Goal: Transaction & Acquisition: Purchase product/service

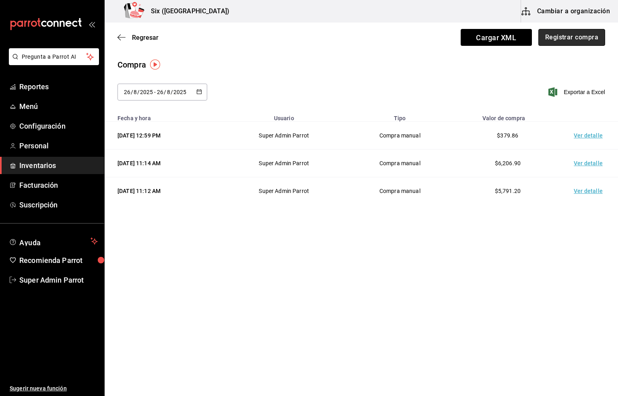
click at [560, 37] on button "Registrar compra" at bounding box center [571, 37] width 67 height 17
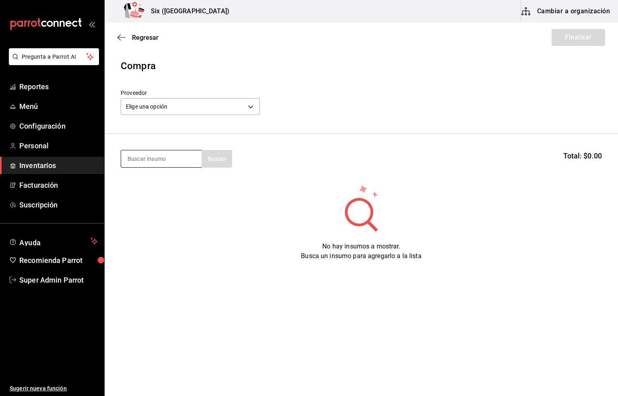
click at [156, 158] on input at bounding box center [161, 158] width 80 height 17
type input "moet"
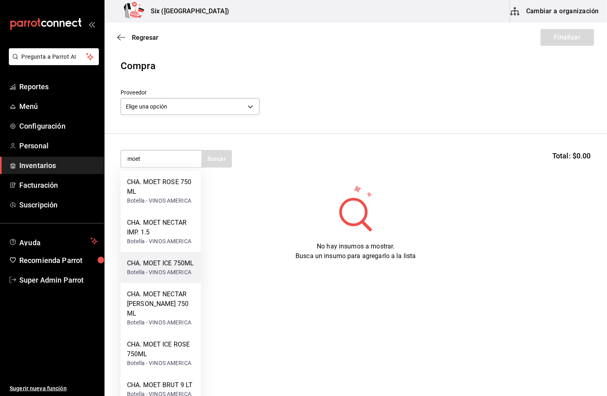
click at [161, 262] on div "CHA. MOET ICE 750ML" at bounding box center [160, 264] width 67 height 10
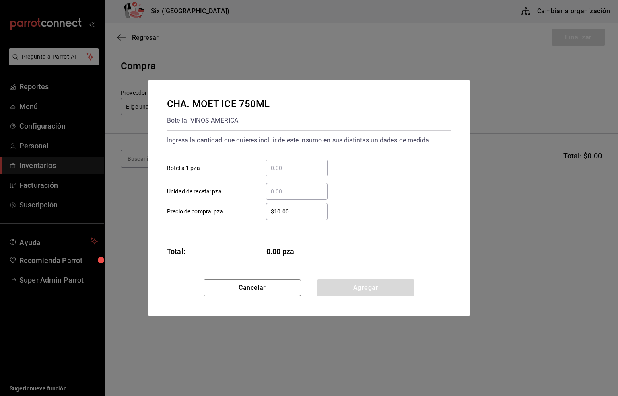
click at [279, 168] on input "​ Botella 1 pza" at bounding box center [297, 168] width 62 height 10
type input "3"
drag, startPoint x: 296, startPoint y: 209, endPoint x: 244, endPoint y: 215, distance: 52.2
click at [244, 215] on label "$10.00 ​ Precio de compra: pza" at bounding box center [247, 211] width 161 height 17
type input "$1,426.81"
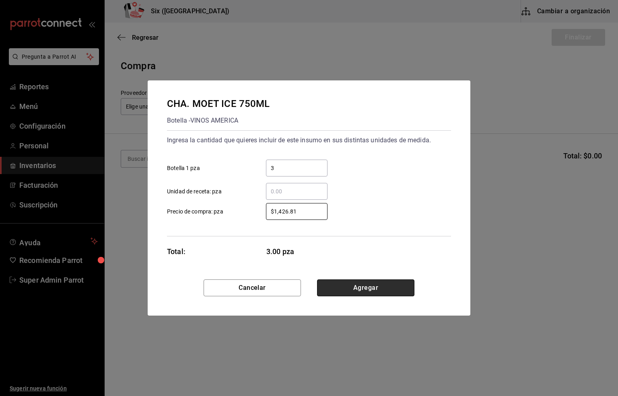
click at [361, 291] on button "Agregar" at bounding box center [365, 288] width 97 height 17
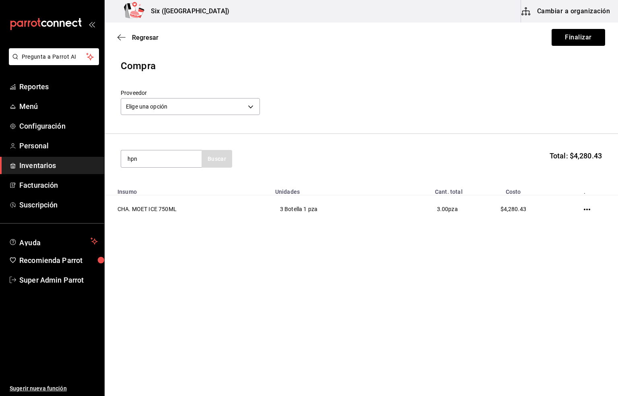
type input "hpn"
click at [157, 187] on div "Piezas - VINOS AMERICA" at bounding box center [159, 191] width 64 height 8
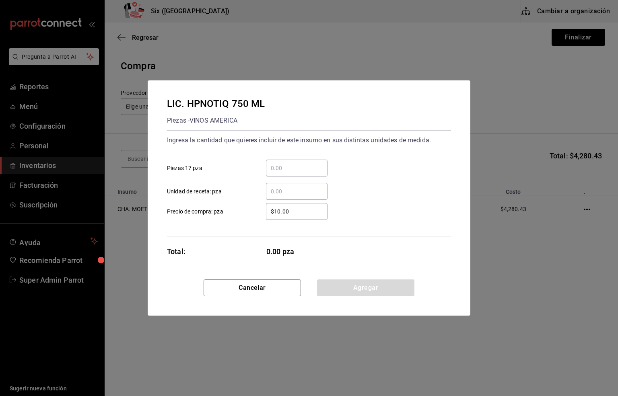
click at [278, 167] on input "​ Piezas 17 pza" at bounding box center [297, 168] width 62 height 10
type input "3"
drag, startPoint x: 295, startPoint y: 210, endPoint x: 221, endPoint y: 210, distance: 73.6
click at [221, 210] on label "$10.00 ​ Precio de compra: pza" at bounding box center [247, 211] width 161 height 17
type input "$465.52"
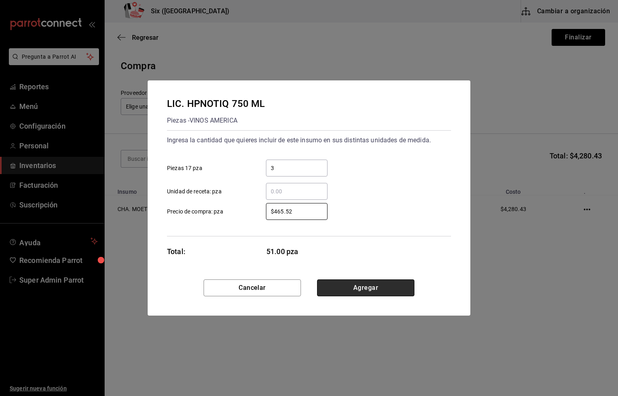
click at [371, 287] on button "Agregar" at bounding box center [365, 288] width 97 height 17
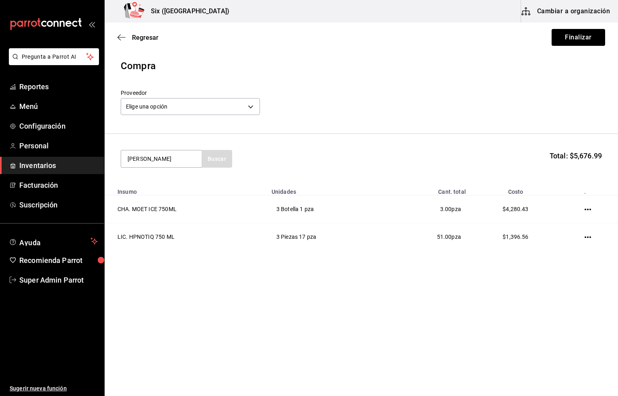
type input "[PERSON_NAME]"
click at [136, 192] on div "LIC. JAGGERMEISTER 700 ML" at bounding box center [161, 186] width 68 height 19
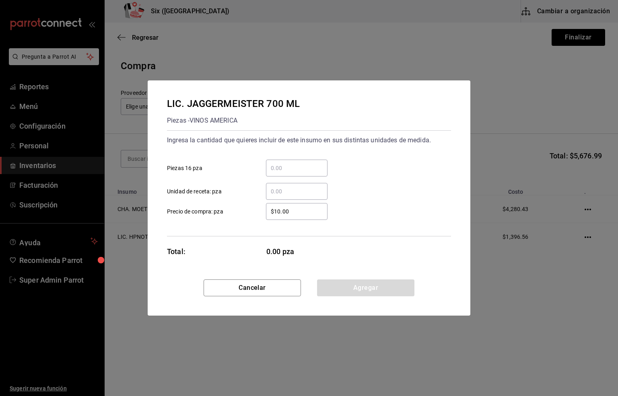
click at [279, 166] on input "​ Piezas 16 pza" at bounding box center [297, 168] width 62 height 10
type input "10"
drag, startPoint x: 297, startPoint y: 204, endPoint x: 249, endPoint y: 212, distance: 49.3
click at [249, 212] on label "$10.00 ​ Precio de compra: pza" at bounding box center [247, 211] width 161 height 17
click at [361, 222] on div "Ingresa la cantidad que quieres incluir de este insumo en sus distintas unidade…" at bounding box center [309, 183] width 284 height 106
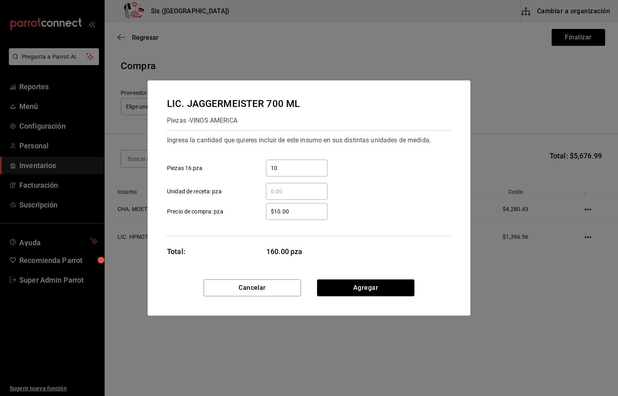
drag, startPoint x: 296, startPoint y: 214, endPoint x: 270, endPoint y: 213, distance: 25.8
click at [270, 213] on input "$10.00" at bounding box center [297, 212] width 62 height 10
type input "$301.72"
click at [362, 289] on button "Agregar" at bounding box center [365, 288] width 97 height 17
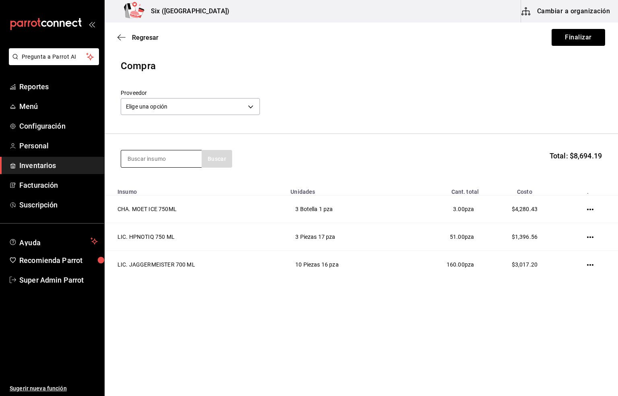
click at [148, 157] on input at bounding box center [161, 158] width 80 height 17
type input "bacardi"
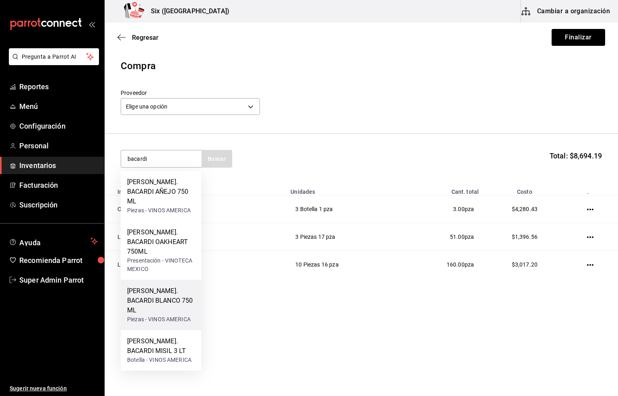
click at [143, 286] on div "[PERSON_NAME]. BACARDI BLANCO 750 ML" at bounding box center [161, 300] width 68 height 29
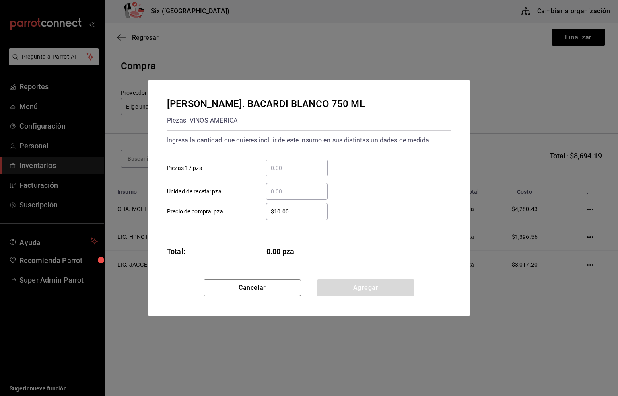
click at [286, 165] on input "​ Piezas 17 pza" at bounding box center [297, 168] width 62 height 10
type input "13"
drag, startPoint x: 297, startPoint y: 212, endPoint x: 253, endPoint y: 215, distance: 43.5
click at [253, 215] on div "$10.00 ​" at bounding box center [290, 211] width 74 height 17
type input "$126.72"
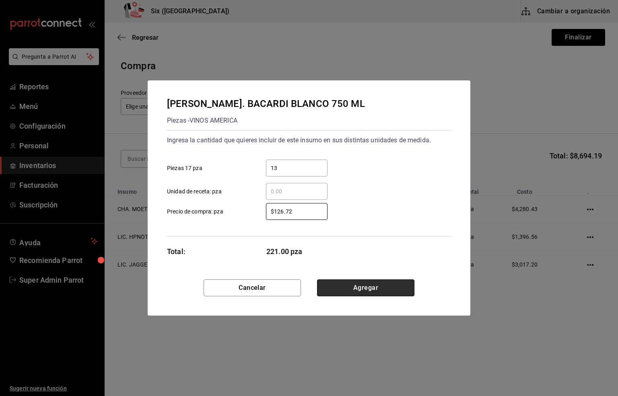
click at [360, 287] on button "Agregar" at bounding box center [365, 288] width 97 height 17
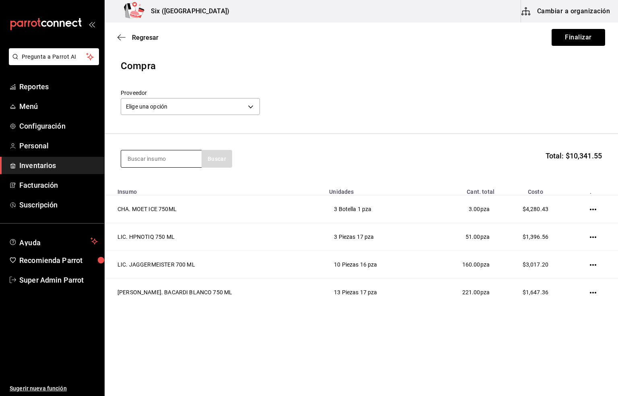
click at [133, 155] on input at bounding box center [161, 158] width 80 height 17
type input "1800"
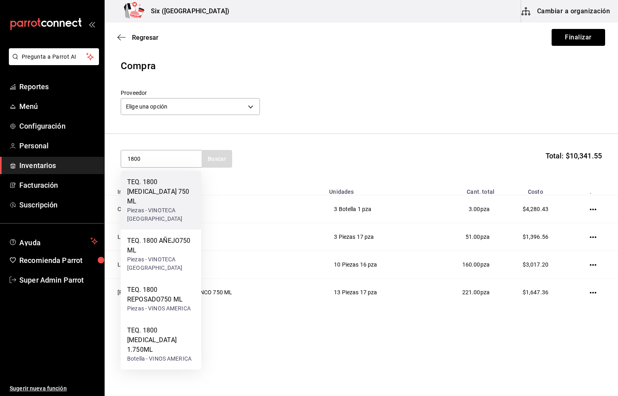
click at [164, 196] on div "TEQ. 1800 [MEDICAL_DATA] 750 ML" at bounding box center [161, 191] width 68 height 29
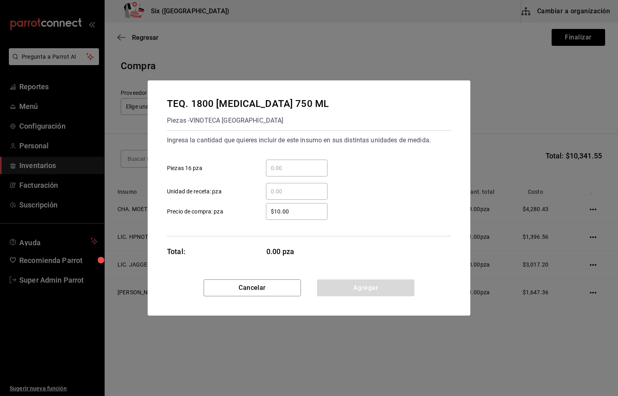
click at [281, 169] on input "​ Piezas 16 pza" at bounding box center [297, 168] width 62 height 10
type input "8"
drag, startPoint x: 299, startPoint y: 211, endPoint x: 244, endPoint y: 211, distance: 55.1
click at [244, 211] on label "$10.00 ​ Precio de compra: pza" at bounding box center [247, 211] width 161 height 17
type input "$560.57"
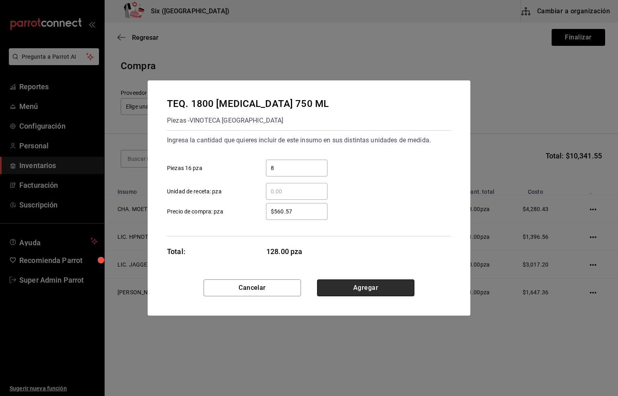
click at [362, 289] on button "Agregar" at bounding box center [365, 288] width 97 height 17
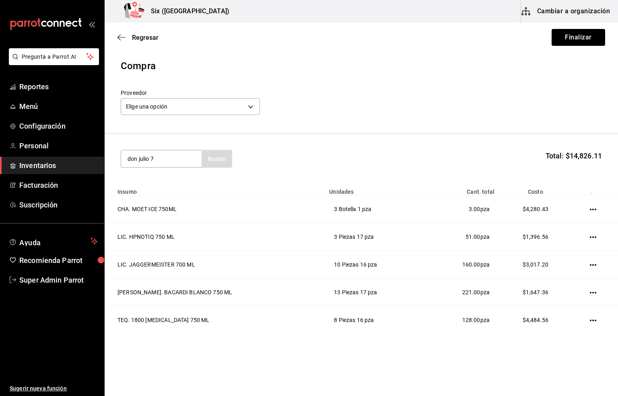
type input "don julio 7"
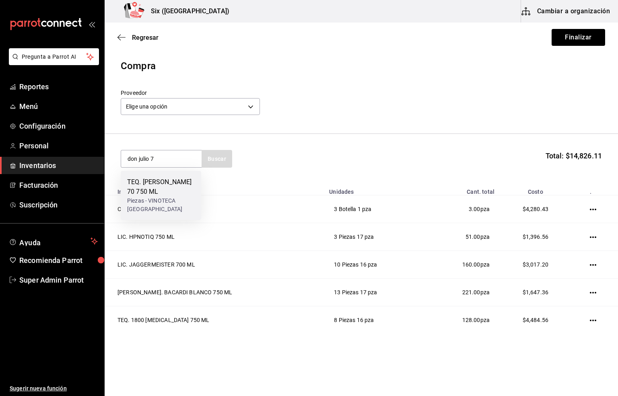
click at [168, 186] on div "TEQ. [PERSON_NAME] 70 750 ML" at bounding box center [161, 186] width 68 height 19
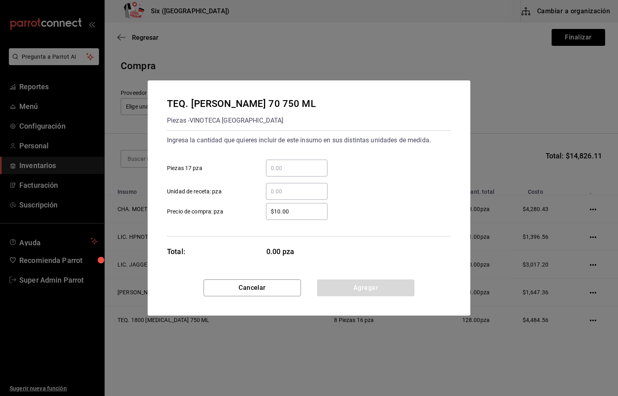
click at [285, 167] on input "​ Piezas 17 pza" at bounding box center [297, 168] width 62 height 10
type input "12"
drag, startPoint x: 293, startPoint y: 210, endPoint x: 259, endPoint y: 210, distance: 33.8
click at [259, 210] on div "$10.00 ​" at bounding box center [290, 211] width 74 height 17
type input "$666.38"
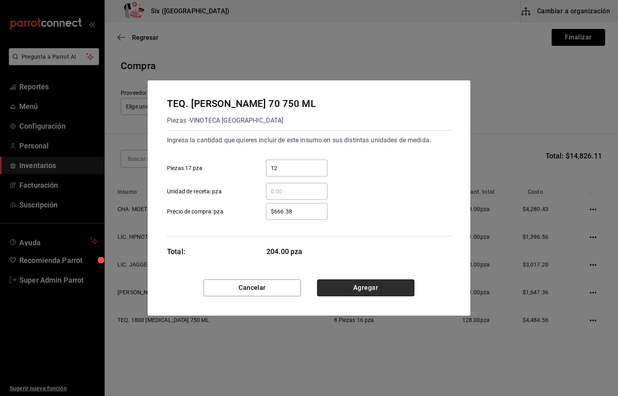
click at [360, 293] on button "Agregar" at bounding box center [365, 288] width 97 height 17
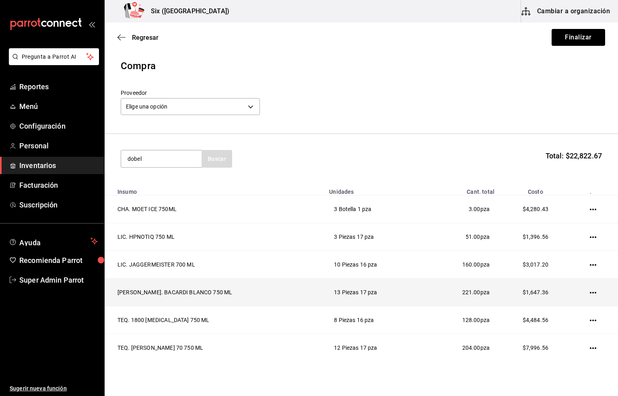
type input "dobel"
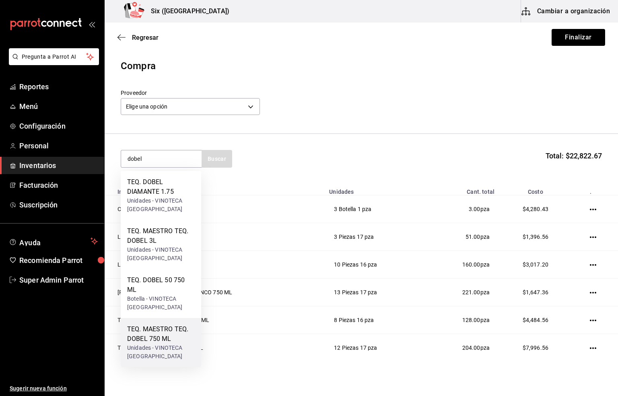
click at [161, 329] on div "TEQ. MAESTRO TEQ. DOBEL 750 ML" at bounding box center [161, 334] width 68 height 19
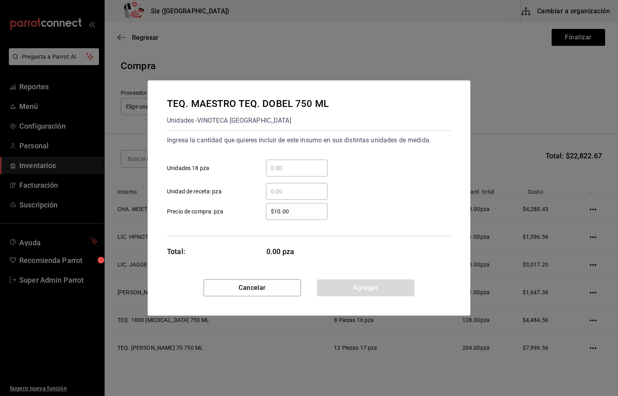
click at [293, 168] on input "​ Unidades 18 pza" at bounding box center [297, 168] width 62 height 10
type input "12"
drag, startPoint x: 292, startPoint y: 212, endPoint x: 266, endPoint y: 208, distance: 26.5
click at [266, 208] on input "$10.00" at bounding box center [297, 212] width 62 height 10
type input "$504.31"
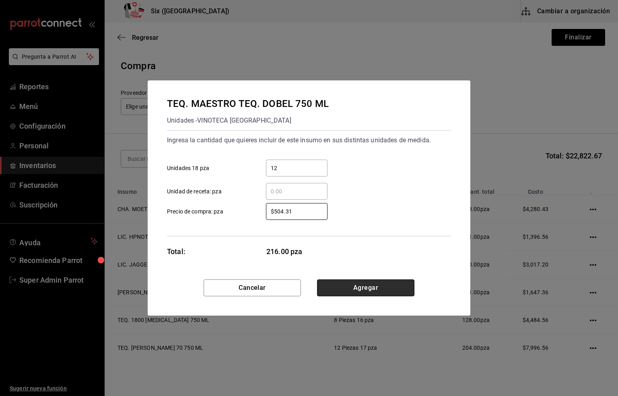
click at [353, 291] on button "Agregar" at bounding box center [365, 288] width 97 height 17
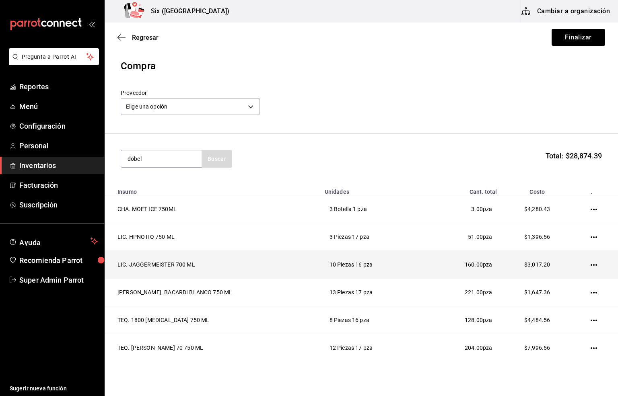
type input "dobel"
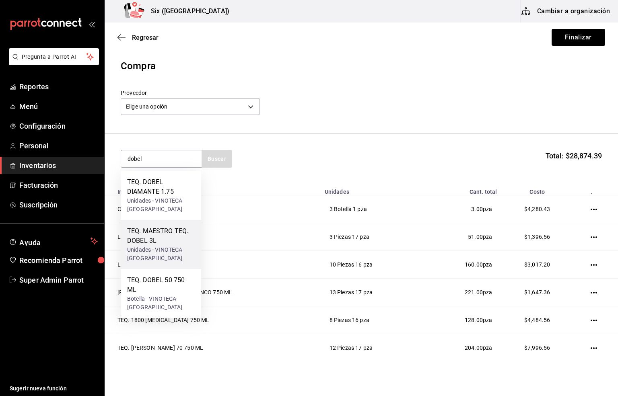
click at [155, 252] on div "Unidades - VINOTECA [GEOGRAPHIC_DATA]" at bounding box center [161, 254] width 68 height 17
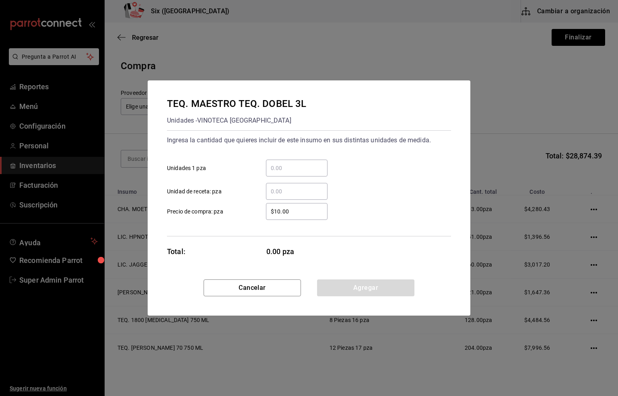
click at [283, 168] on input "​ Unidades 1 pza" at bounding box center [297, 168] width 62 height 10
type input "2"
drag, startPoint x: 296, startPoint y: 208, endPoint x: 245, endPoint y: 209, distance: 50.7
click at [245, 209] on label "$10.00 ​ Precio de compra: pza" at bounding box center [247, 211] width 161 height 17
type input "$2,236.46"
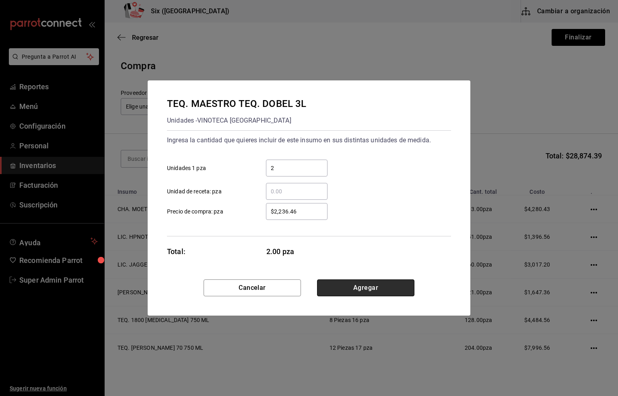
click at [368, 285] on button "Agregar" at bounding box center [365, 288] width 97 height 17
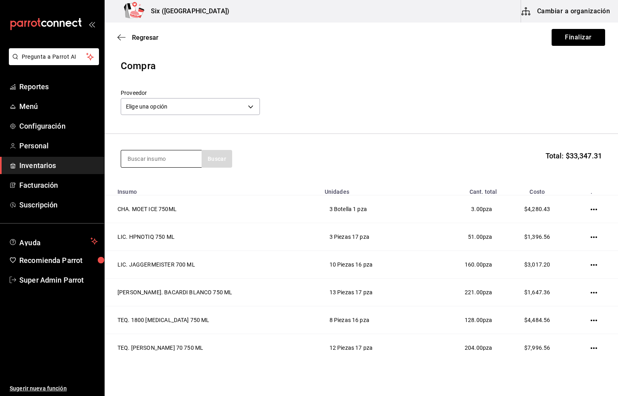
click at [149, 162] on input at bounding box center [161, 158] width 80 height 17
type input "black"
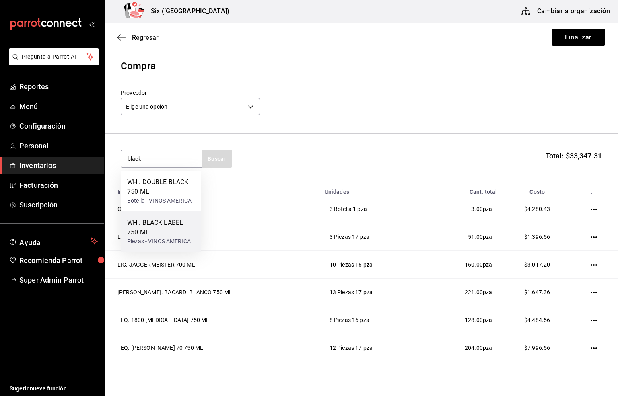
click at [150, 234] on div "WHI. BLACK LABEL 750 ML" at bounding box center [161, 227] width 68 height 19
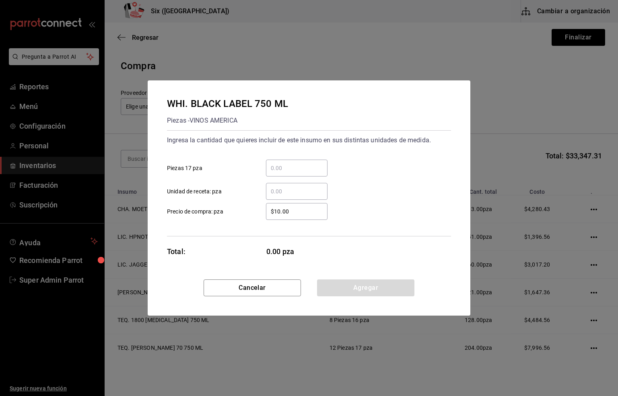
click at [290, 168] on input "​ Piezas 17 pza" at bounding box center [297, 168] width 62 height 10
type input "2"
drag, startPoint x: 300, startPoint y: 210, endPoint x: 247, endPoint y: 212, distance: 52.4
click at [247, 212] on label "$10.00 ​ Precio de compra: pza" at bounding box center [247, 211] width 161 height 17
type input "$719.83"
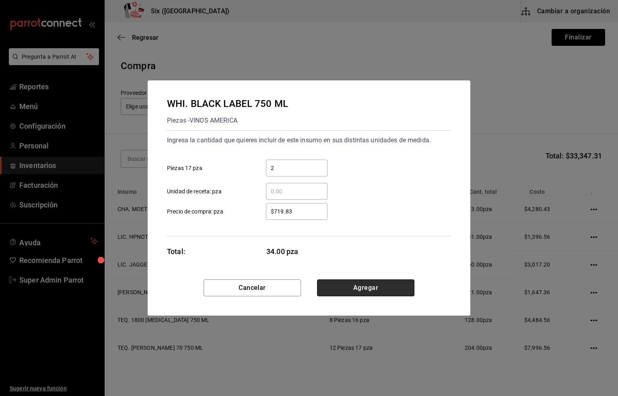
click at [360, 291] on button "Agregar" at bounding box center [365, 288] width 97 height 17
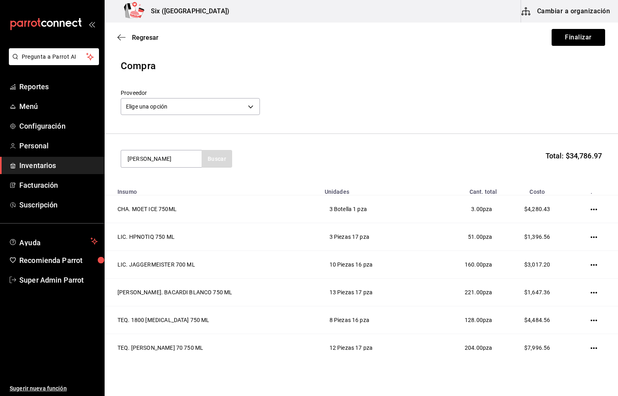
type input "[PERSON_NAME]"
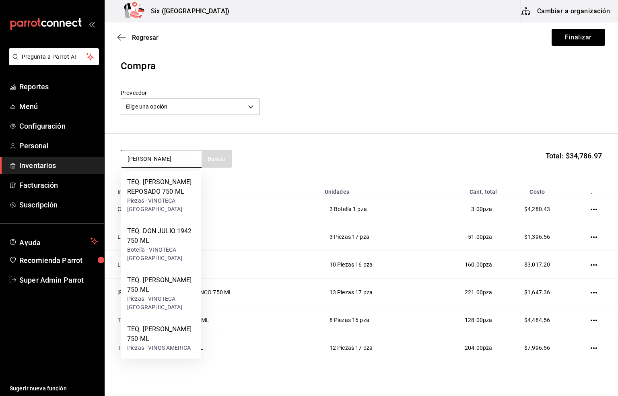
click at [152, 159] on input "[PERSON_NAME]" at bounding box center [161, 158] width 80 height 17
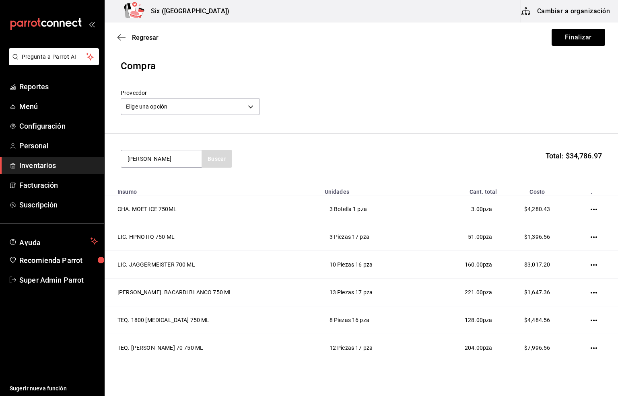
drag, startPoint x: 154, startPoint y: 158, endPoint x: 92, endPoint y: 167, distance: 63.3
click at [92, 167] on div "Pregunta a Parrot AI Reportes Menú Configuración Personal Inventarios Facturaci…" at bounding box center [309, 175] width 618 height 351
click at [136, 163] on input at bounding box center [161, 158] width 80 height 17
type input "[PERSON_NAME]"
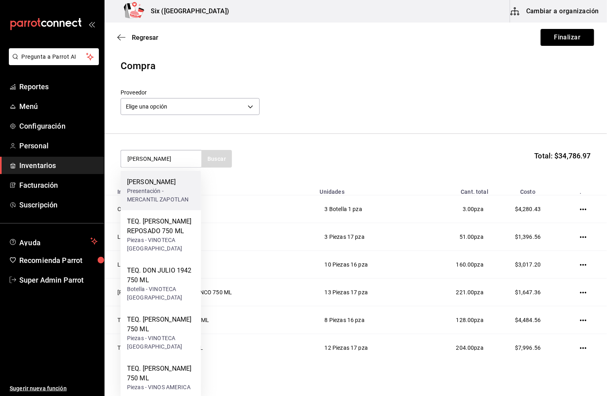
click at [158, 191] on div "Presentación - MERCANTIL ZAPOTLAN" at bounding box center [161, 195] width 68 height 17
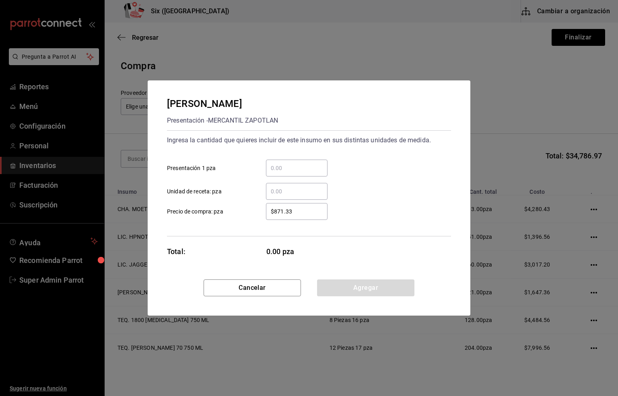
click at [274, 169] on input "​ Presentación 1 pza" at bounding box center [297, 168] width 62 height 10
type input "1"
drag, startPoint x: 300, startPoint y: 212, endPoint x: 271, endPoint y: 212, distance: 29.8
click at [271, 212] on input "$871.33" at bounding box center [297, 212] width 62 height 10
click at [348, 288] on button "Agregar" at bounding box center [365, 288] width 97 height 17
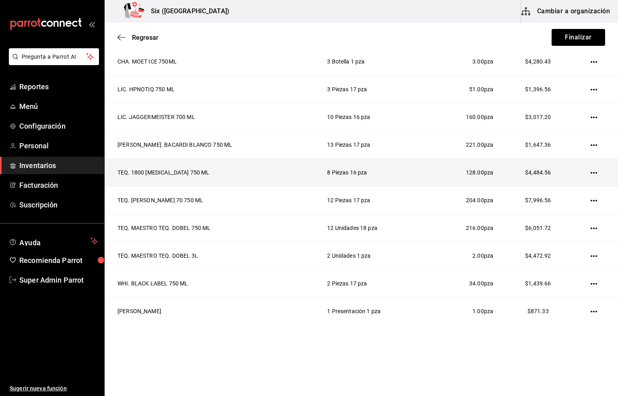
scroll to position [150, 0]
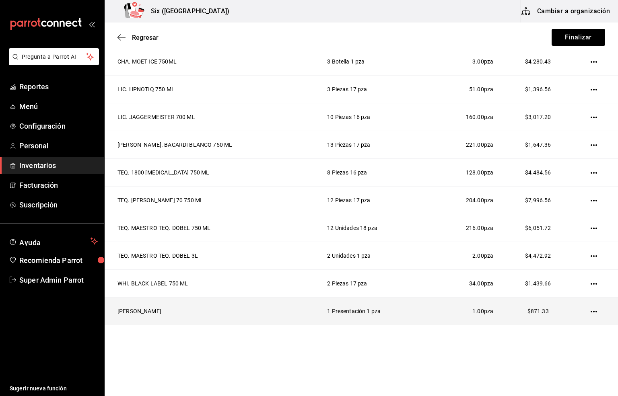
click at [586, 313] on td at bounding box center [595, 312] width 45 height 28
click at [591, 314] on icon "button" at bounding box center [594, 312] width 6 height 6
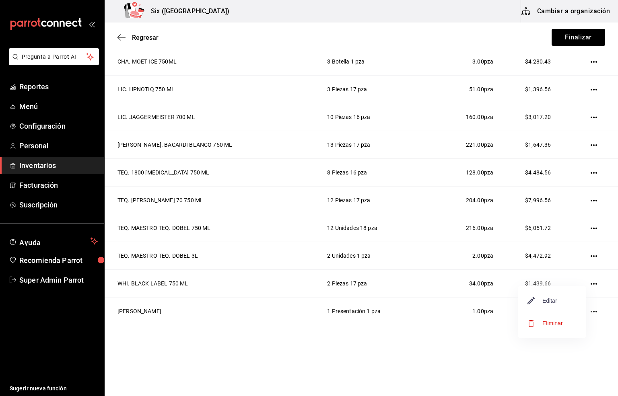
click at [550, 298] on span "Editar" at bounding box center [542, 301] width 29 height 10
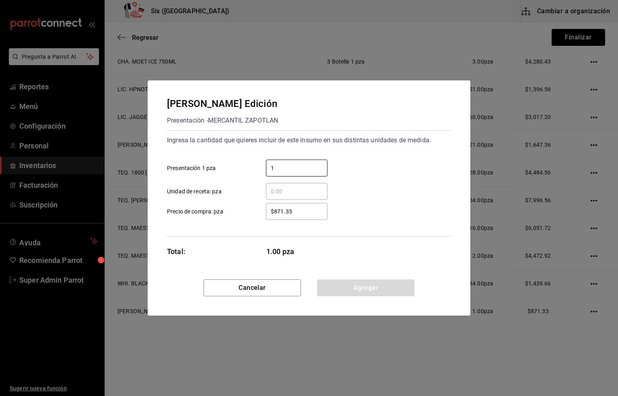
drag, startPoint x: 286, startPoint y: 170, endPoint x: 243, endPoint y: 169, distance: 43.5
click at [243, 169] on label "1 ​ Presentación 1 pza" at bounding box center [247, 168] width 161 height 17
type input "3"
click at [377, 291] on button "Agregar" at bounding box center [365, 288] width 97 height 17
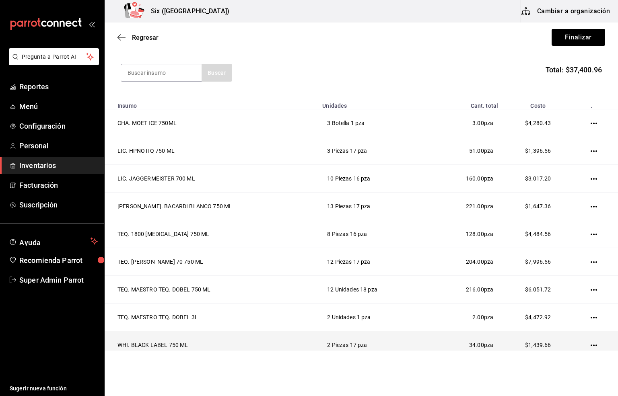
scroll to position [0, 0]
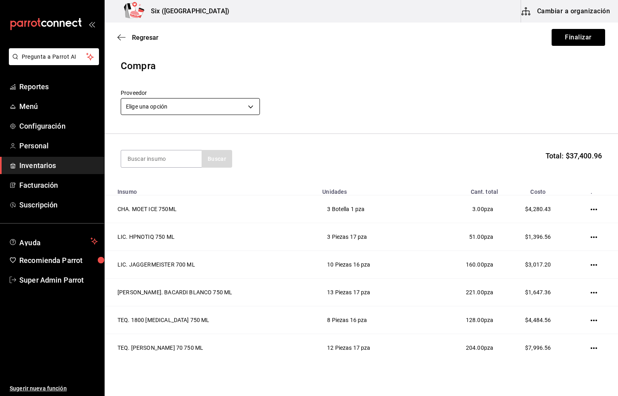
click at [162, 111] on body "Pregunta a Parrot AI Reportes Menú Configuración Personal Inventarios Facturaci…" at bounding box center [309, 175] width 618 height 351
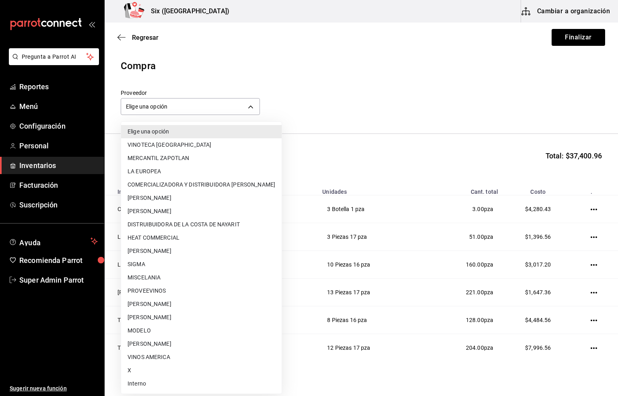
click at [167, 144] on li "VINOTECA [GEOGRAPHIC_DATA]" at bounding box center [201, 144] width 161 height 13
type input "62b17c37-f60d-4dfd-95df-6f2e64375c42"
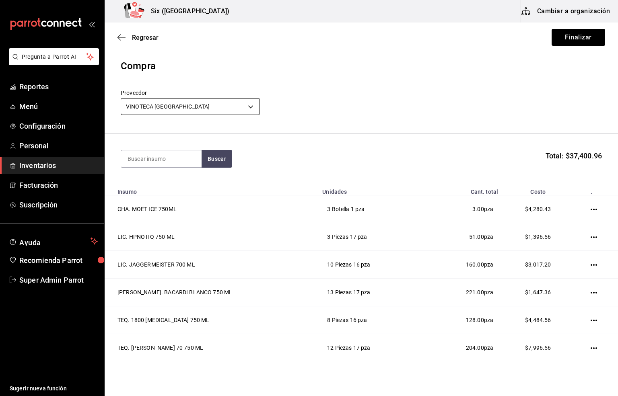
click at [180, 107] on body "Pregunta a Parrot AI Reportes Menú Configuración Personal Inventarios Facturaci…" at bounding box center [309, 175] width 618 height 351
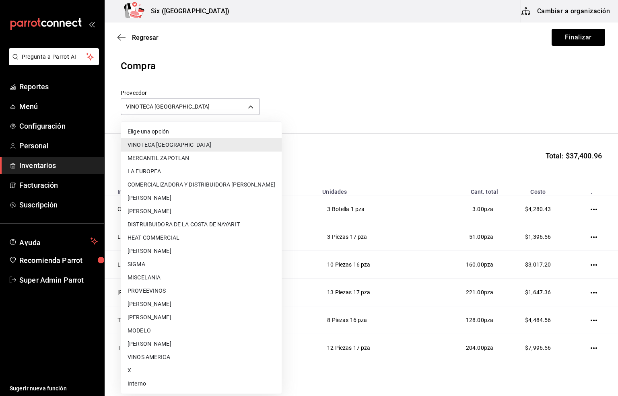
click at [179, 157] on li "MERCANTIL ZAPOTLAN" at bounding box center [201, 158] width 161 height 13
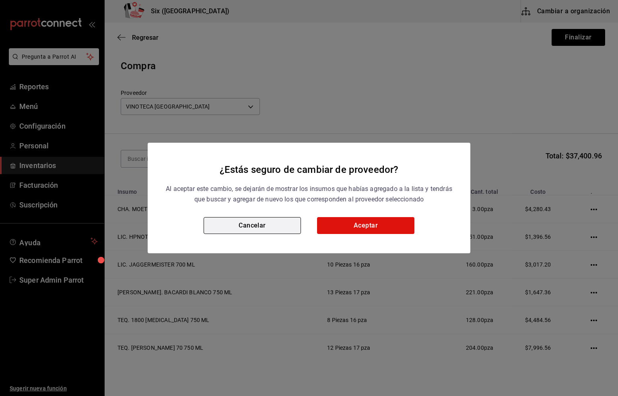
click at [254, 227] on button "Cancelar" at bounding box center [252, 225] width 97 height 17
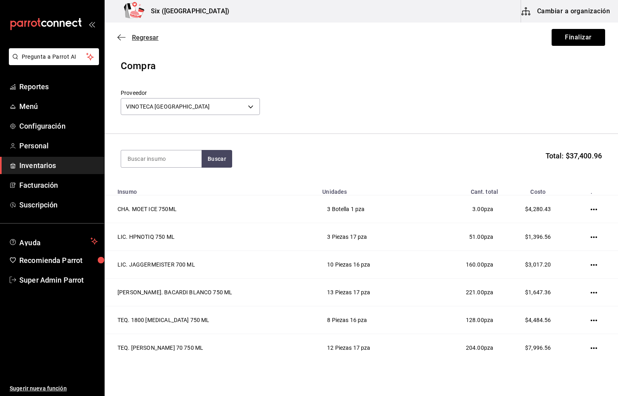
click at [151, 34] on span "Regresar" at bounding box center [145, 38] width 27 height 8
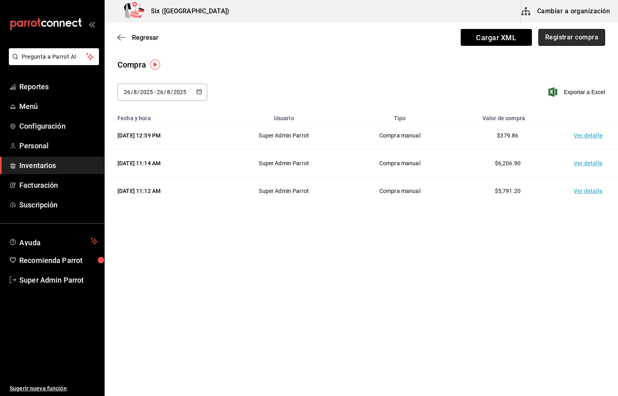
click at [558, 37] on button "Registrar compra" at bounding box center [571, 37] width 67 height 17
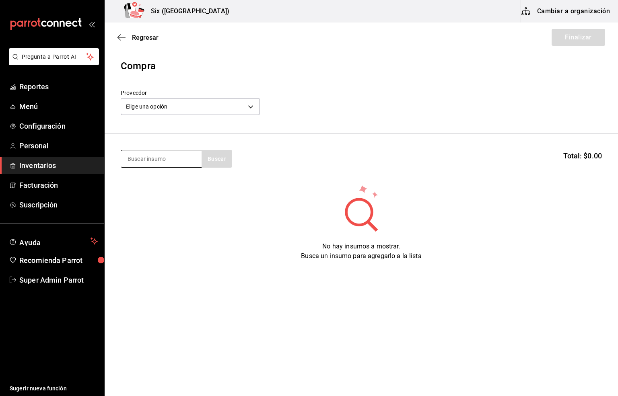
click at [151, 157] on input at bounding box center [161, 158] width 80 height 17
type input "moet"
click at [156, 157] on input "moet" at bounding box center [161, 158] width 80 height 17
click at [156, 161] on input "moet" at bounding box center [161, 158] width 80 height 17
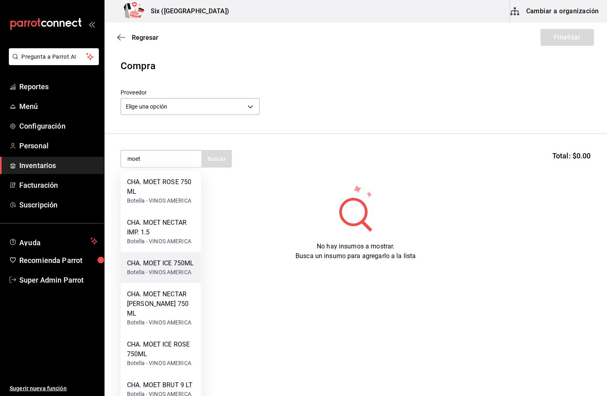
click at [169, 264] on div "CHA. MOET ICE 750ML" at bounding box center [160, 264] width 67 height 10
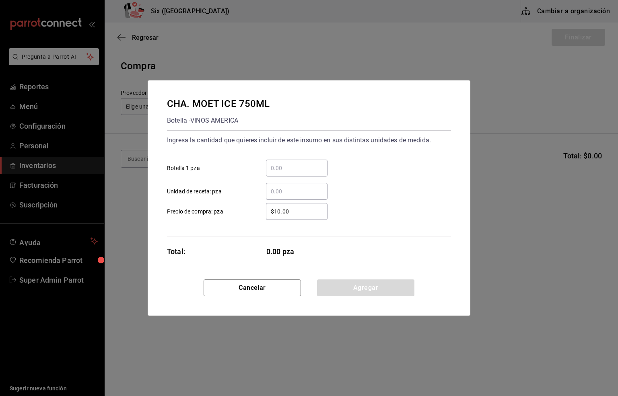
click at [290, 168] on input "​ Botella 1 pza" at bounding box center [297, 168] width 62 height 10
type input "3"
drag, startPoint x: 299, startPoint y: 215, endPoint x: 255, endPoint y: 215, distance: 44.7
click at [255, 215] on div "$10.00 ​" at bounding box center [290, 211] width 74 height 17
type input "$1,426.81"
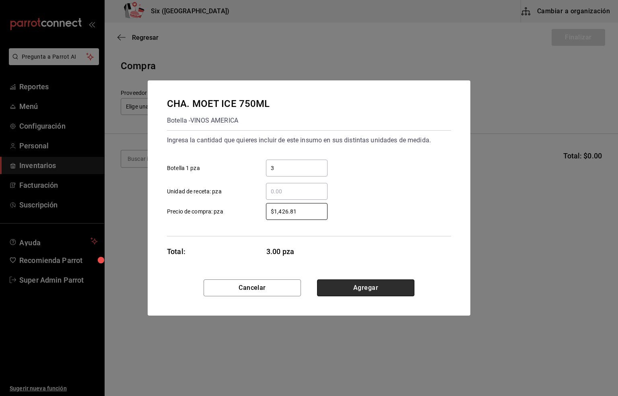
click at [360, 288] on button "Agregar" at bounding box center [365, 288] width 97 height 17
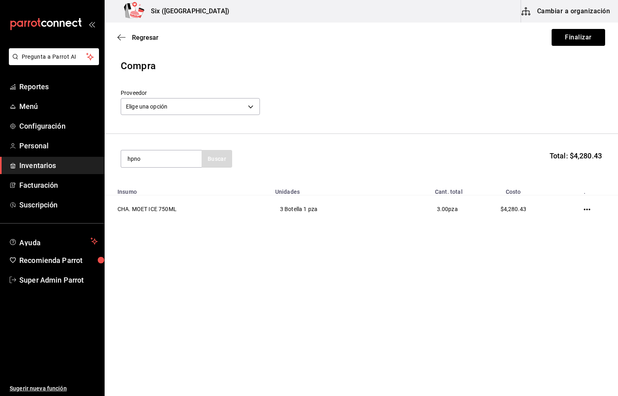
type input "hpno"
click at [155, 183] on div "LIC. HPNOTIQ 750 ML" at bounding box center [159, 182] width 64 height 10
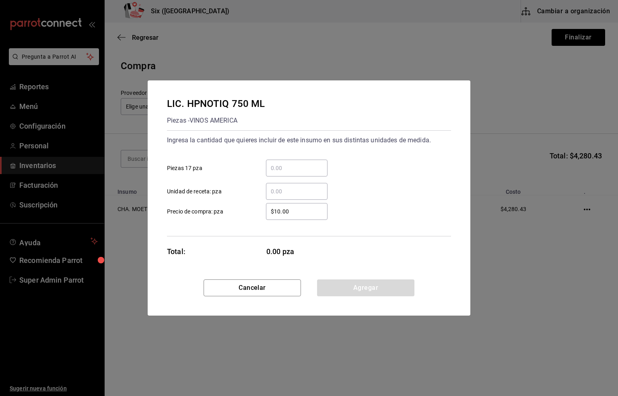
click at [276, 168] on input "​ Piezas 17 pza" at bounding box center [297, 168] width 62 height 10
type input "3"
drag, startPoint x: 297, startPoint y: 211, endPoint x: 221, endPoint y: 225, distance: 77.2
click at [221, 225] on div "Ingresa la cantidad que quieres incluir de este insumo en sus distintas unidade…" at bounding box center [309, 183] width 284 height 106
type input "$465.52"
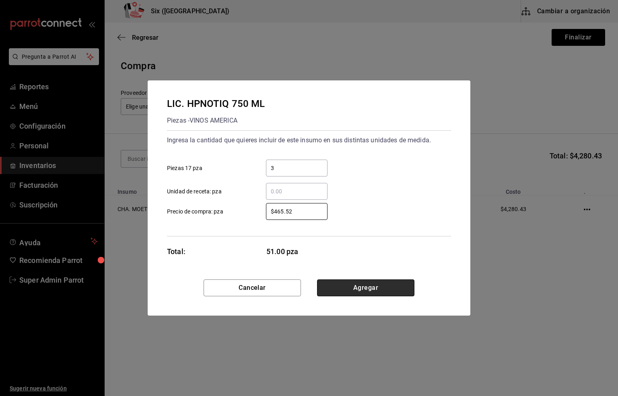
click at [362, 288] on button "Agregar" at bounding box center [365, 288] width 97 height 17
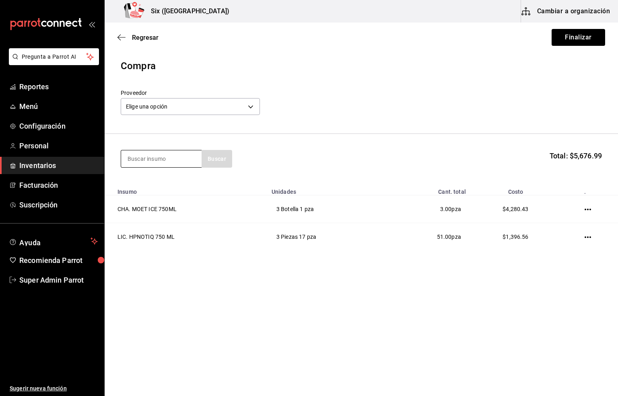
click at [137, 161] on input at bounding box center [161, 158] width 80 height 17
type input "[PERSON_NAME]"
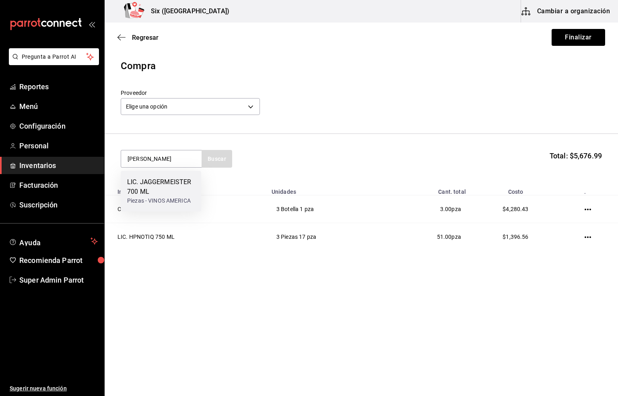
click at [166, 186] on div "LIC. JAGGERMEISTER 700 ML" at bounding box center [161, 186] width 68 height 19
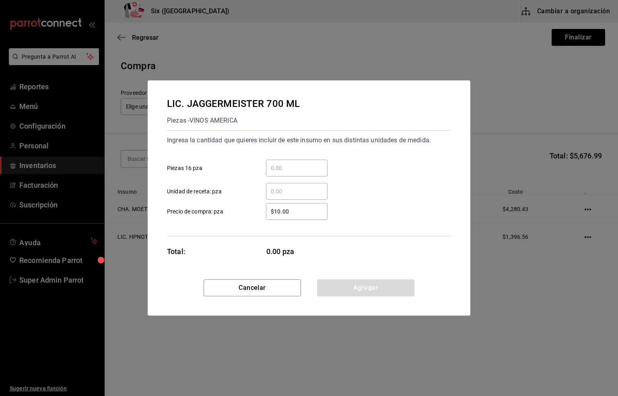
click at [283, 164] on input "​ Piezas 16 pza" at bounding box center [297, 168] width 62 height 10
type input "10"
drag, startPoint x: 308, startPoint y: 215, endPoint x: 243, endPoint y: 215, distance: 65.6
click at [243, 215] on label "$10.00 ​ Precio de compra: pza" at bounding box center [247, 211] width 161 height 17
type input "$301.72"
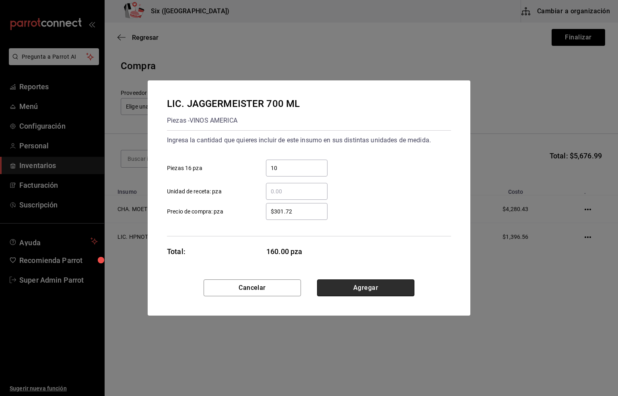
click at [372, 287] on button "Agregar" at bounding box center [365, 288] width 97 height 17
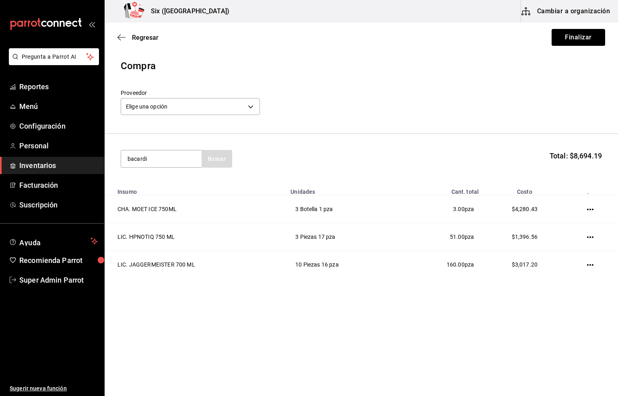
type input "bacardi"
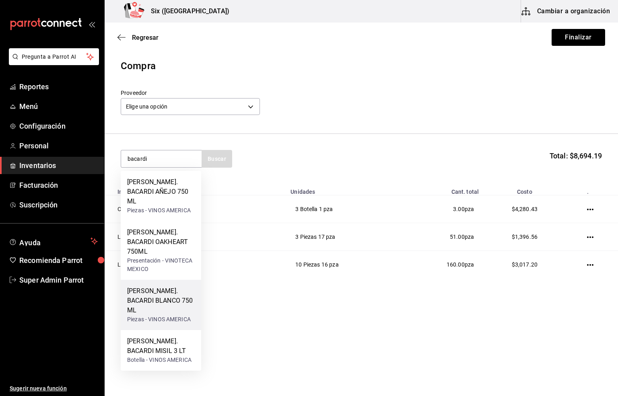
click at [153, 286] on div "[PERSON_NAME]. BACARDI BLANCO 750 ML" at bounding box center [161, 300] width 68 height 29
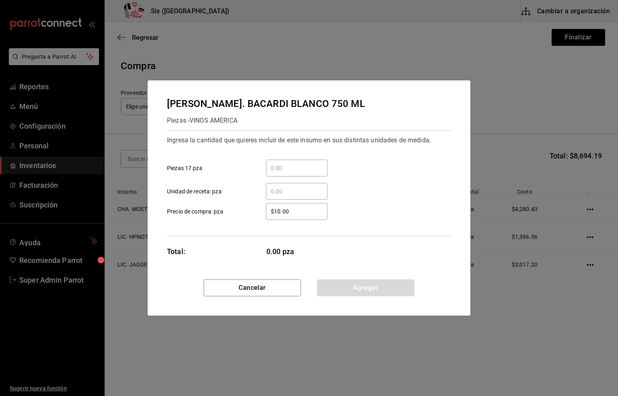
click at [279, 169] on input "​ Piezas 17 pza" at bounding box center [297, 168] width 62 height 10
type input "13"
drag, startPoint x: 305, startPoint y: 214, endPoint x: 265, endPoint y: 212, distance: 39.8
click at [266, 212] on input "$10.00" at bounding box center [297, 212] width 62 height 10
type input "$126.72"
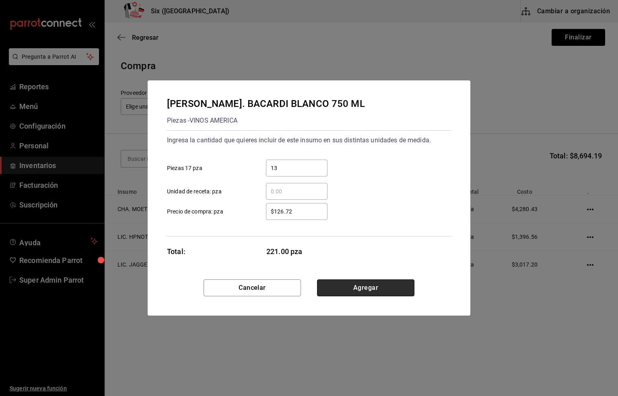
click at [355, 284] on button "Agregar" at bounding box center [365, 288] width 97 height 17
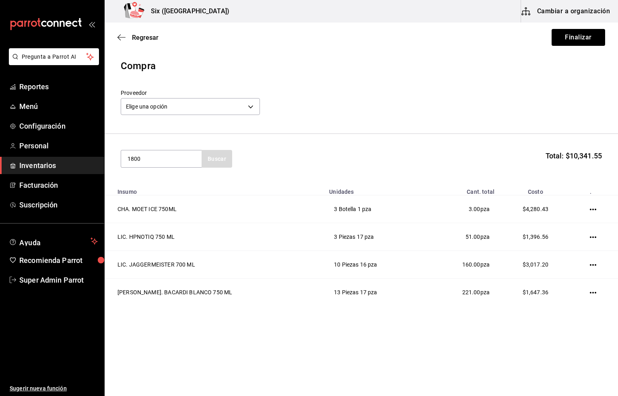
type input "1800"
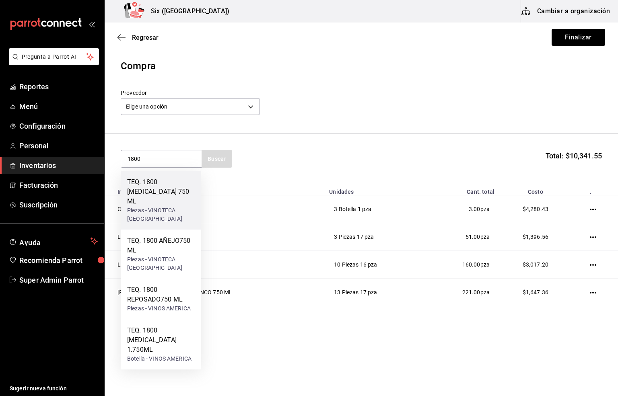
click at [162, 194] on div "TEQ. 1800 [MEDICAL_DATA] 750 ML" at bounding box center [161, 191] width 68 height 29
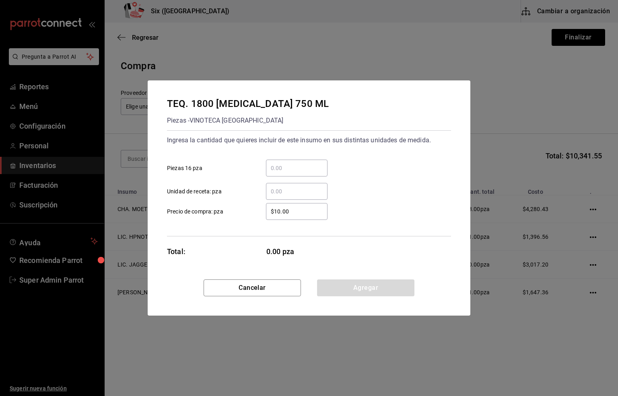
click at [277, 166] on input "​ Piezas 16 pza" at bounding box center [297, 168] width 62 height 10
type input "8"
drag, startPoint x: 292, startPoint y: 213, endPoint x: 272, endPoint y: 216, distance: 20.4
click at [272, 216] on div "$10.00 ​" at bounding box center [297, 211] width 62 height 17
type input "$560.57"
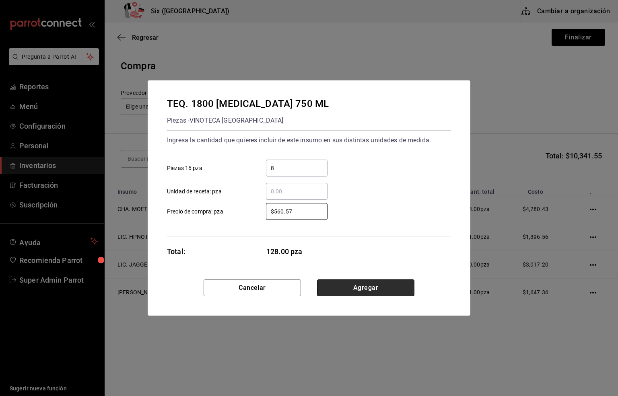
click at [362, 290] on button "Agregar" at bounding box center [365, 288] width 97 height 17
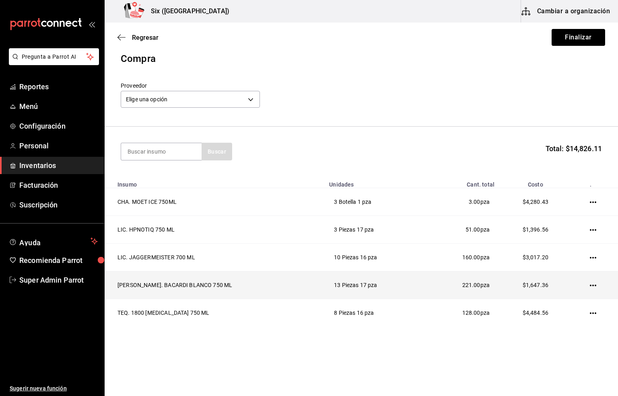
scroll to position [10, 0]
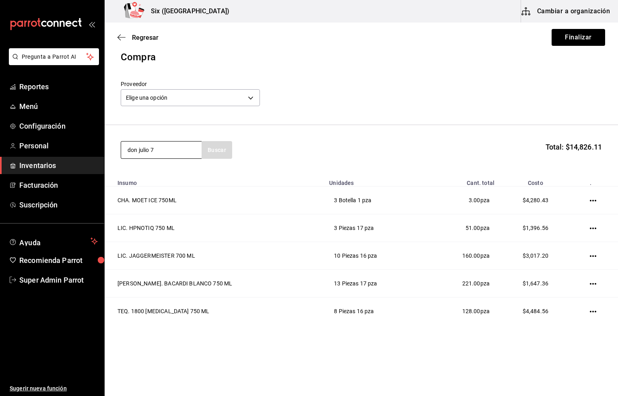
type input "don julio 7"
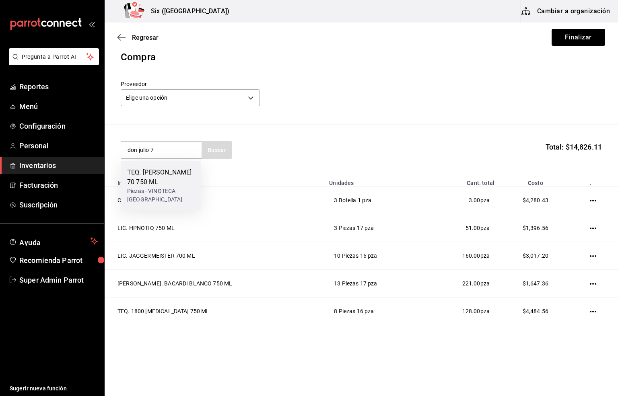
click at [167, 173] on div "TEQ. [PERSON_NAME] 70 750 ML" at bounding box center [161, 177] width 68 height 19
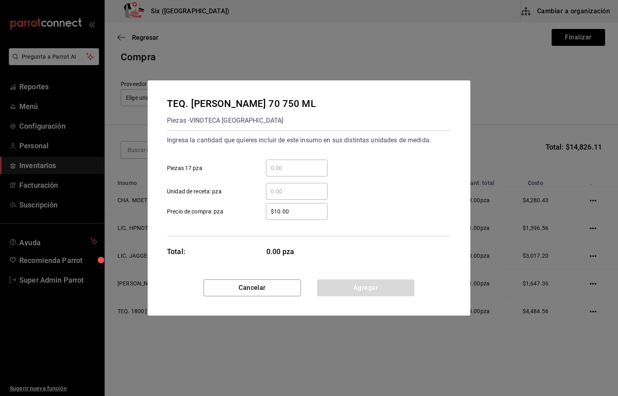
click at [283, 167] on input "​ Piezas 17 pza" at bounding box center [297, 168] width 62 height 10
type input "12"
drag, startPoint x: 298, startPoint y: 209, endPoint x: 267, endPoint y: 208, distance: 31.0
click at [267, 208] on input "$10.00" at bounding box center [297, 212] width 62 height 10
type input "$666.38"
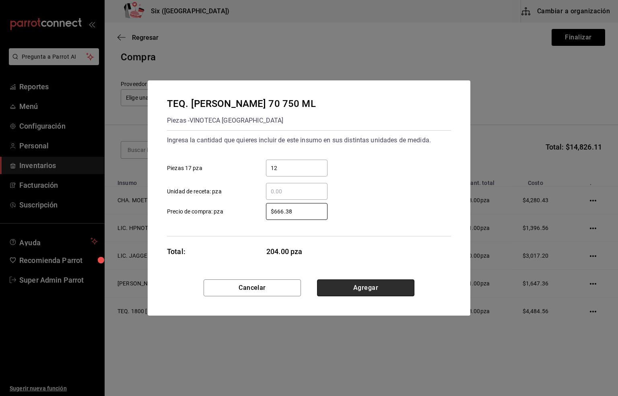
click at [358, 286] on button "Agregar" at bounding box center [365, 288] width 97 height 17
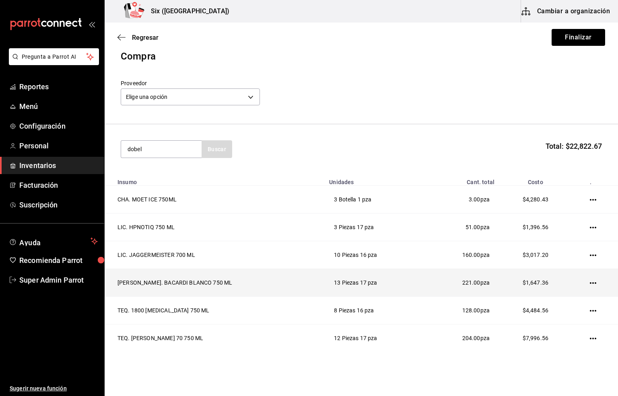
type input "dobel"
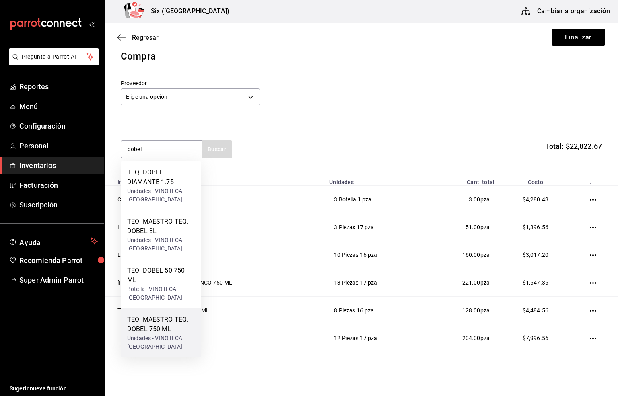
click at [162, 330] on div "TEQ. MAESTRO TEQ. DOBEL 750 ML" at bounding box center [161, 324] width 68 height 19
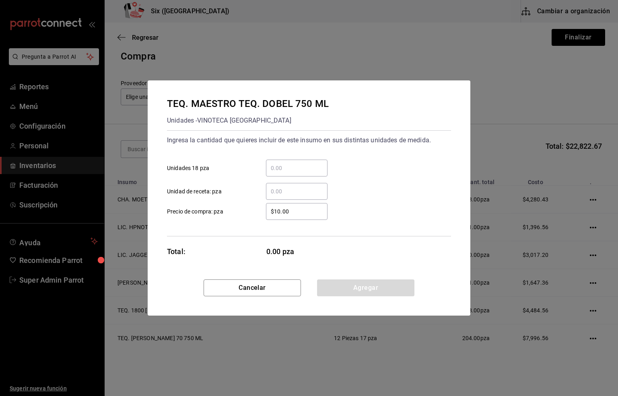
click at [285, 167] on input "​ Unidades 18 pza" at bounding box center [297, 168] width 62 height 10
type input "12"
drag, startPoint x: 293, startPoint y: 213, endPoint x: 256, endPoint y: 208, distance: 37.3
click at [256, 208] on div "$10.00 ​" at bounding box center [290, 211] width 74 height 17
type input "$504.31"
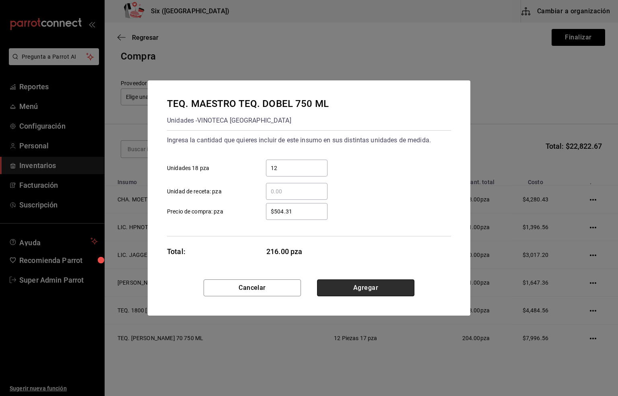
click at [361, 290] on button "Agregar" at bounding box center [365, 288] width 97 height 17
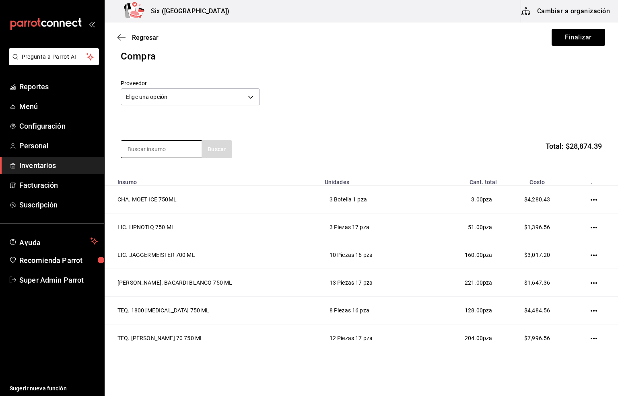
click at [148, 151] on input at bounding box center [161, 149] width 80 height 17
click at [140, 150] on input at bounding box center [161, 149] width 80 height 17
type input "dobel"
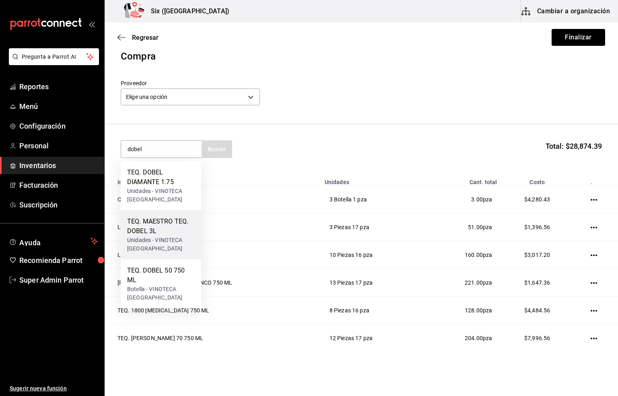
click at [148, 220] on div "TEQ. MAESTRO TEQ. DOBEL 3L" at bounding box center [161, 226] width 68 height 19
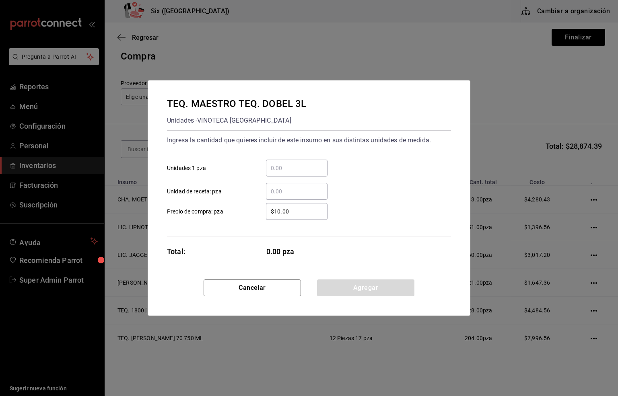
click at [275, 171] on input "​ Unidades 1 pza" at bounding box center [297, 168] width 62 height 10
type input "2"
drag, startPoint x: 302, startPoint y: 210, endPoint x: 232, endPoint y: 213, distance: 69.6
click at [232, 213] on label "$10.00 ​ Precio de compra: pza" at bounding box center [247, 211] width 161 height 17
type input "$2,236.46"
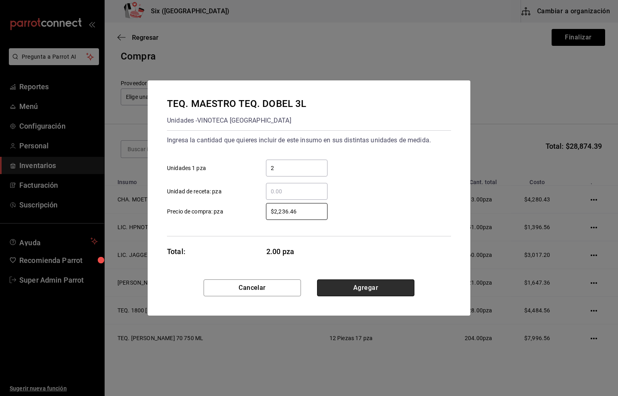
click at [365, 291] on button "Agregar" at bounding box center [365, 288] width 97 height 17
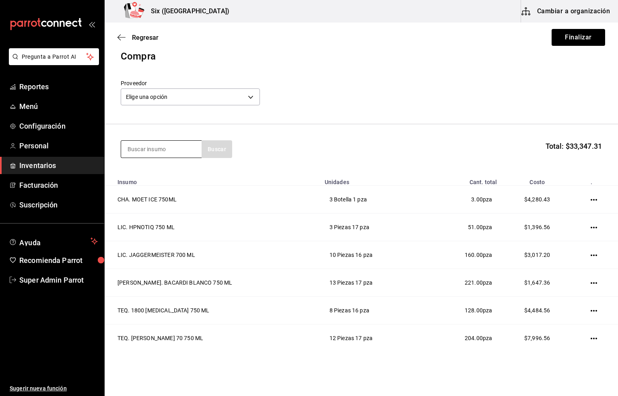
click at [135, 152] on input at bounding box center [161, 149] width 80 height 17
type input "black"
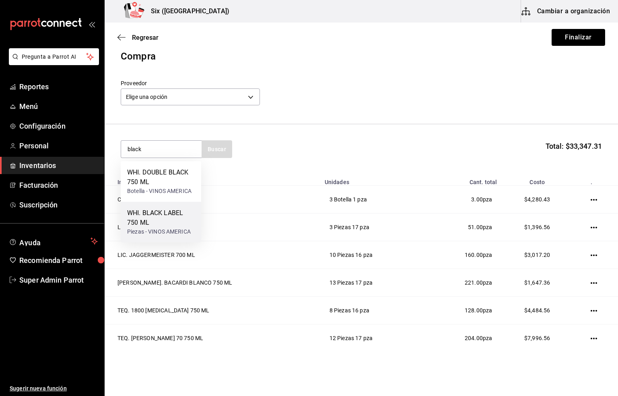
click at [155, 222] on div "WHI. BLACK LABEL 750 ML" at bounding box center [161, 217] width 68 height 19
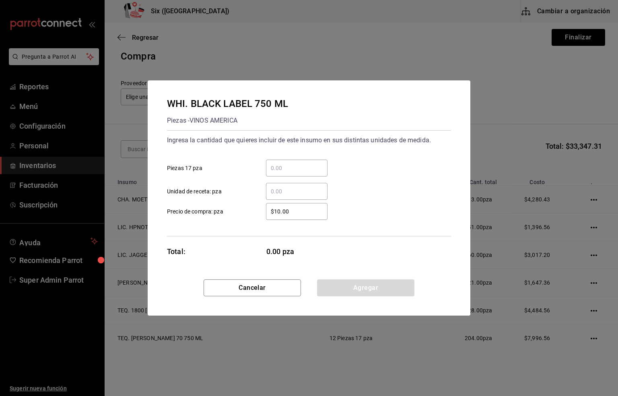
click at [282, 169] on input "​ Piezas 17 pza" at bounding box center [297, 168] width 62 height 10
type input "2"
drag, startPoint x: 291, startPoint y: 210, endPoint x: 238, endPoint y: 210, distance: 53.1
click at [238, 210] on label "$10.00 ​ Precio de compra: pza" at bounding box center [247, 211] width 161 height 17
type input "$719.83"
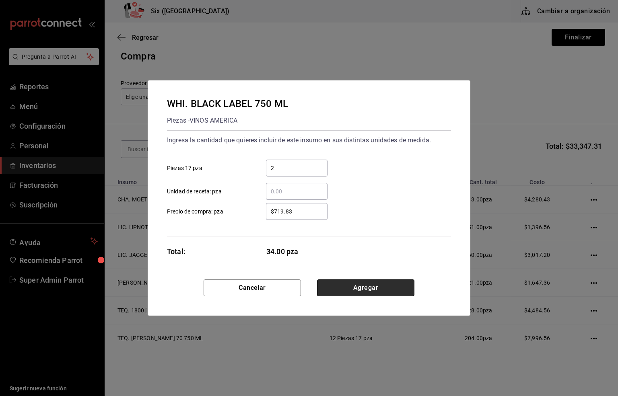
click at [354, 290] on button "Agregar" at bounding box center [365, 288] width 97 height 17
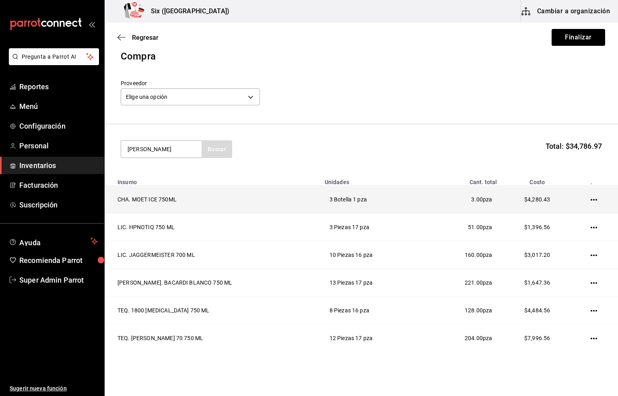
type input "[PERSON_NAME]"
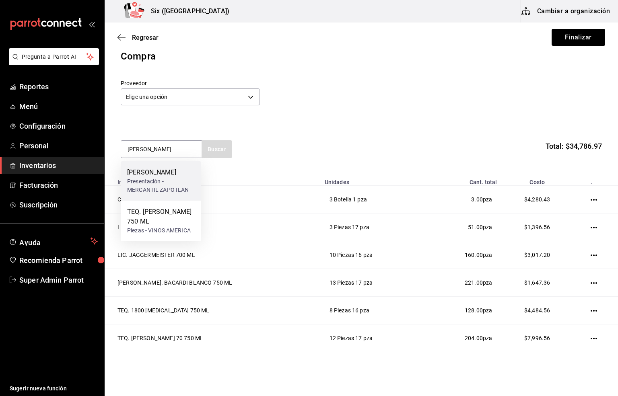
click at [161, 184] on div "Presentación - MERCANTIL ZAPOTLAN" at bounding box center [161, 185] width 68 height 17
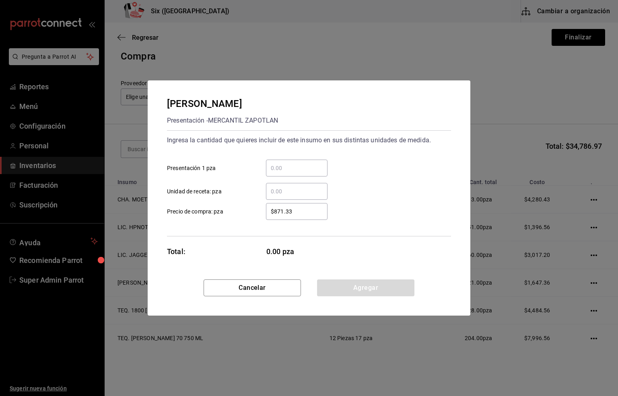
click at [280, 169] on input "​ Presentación 1 pza" at bounding box center [297, 168] width 62 height 10
type input "3"
drag, startPoint x: 303, startPoint y: 214, endPoint x: 267, endPoint y: 215, distance: 36.2
click at [267, 215] on input "$871.33" at bounding box center [297, 212] width 62 height 10
type input "$871.33"
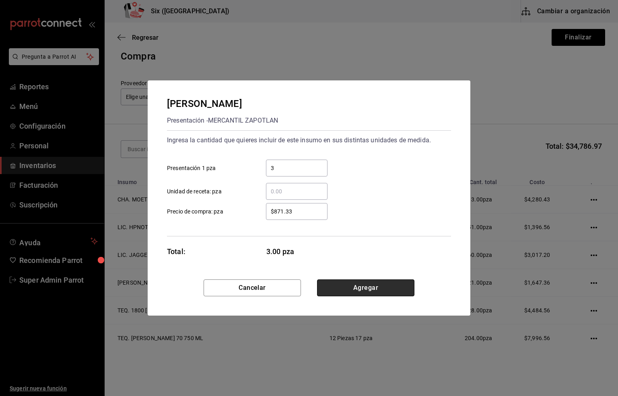
click at [364, 290] on button "Agregar" at bounding box center [365, 288] width 97 height 17
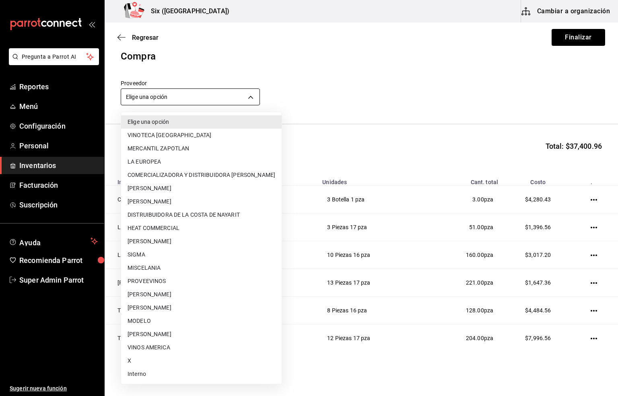
click at [154, 95] on body "Pregunta a Parrot AI Reportes Menú Configuración Personal Inventarios Facturaci…" at bounding box center [309, 175] width 618 height 351
click at [182, 148] on li "MERCANTIL ZAPOTLAN" at bounding box center [201, 148] width 161 height 13
type input "455b7f24-890b-4f53-bb8c-d0a7af9ed82a"
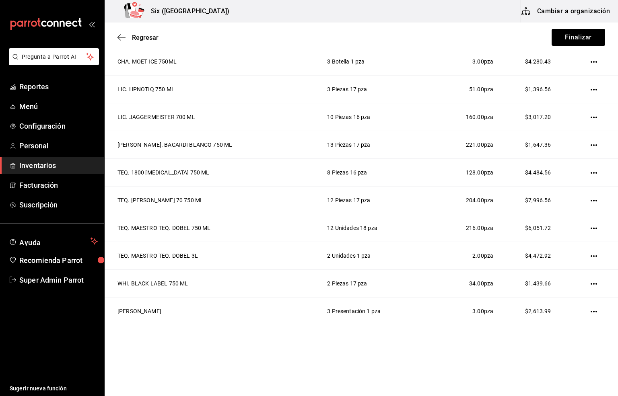
scroll to position [0, 0]
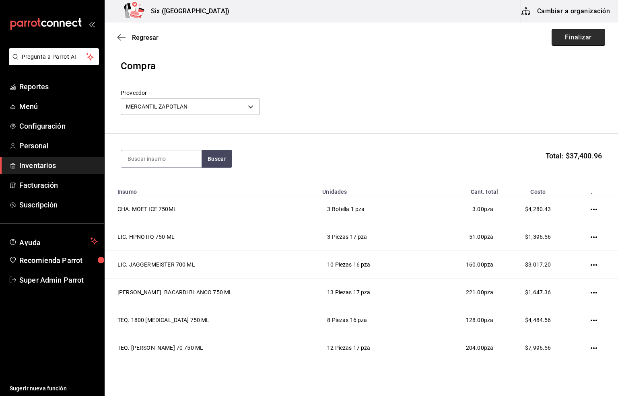
click at [565, 37] on button "Finalizar" at bounding box center [579, 37] width 54 height 17
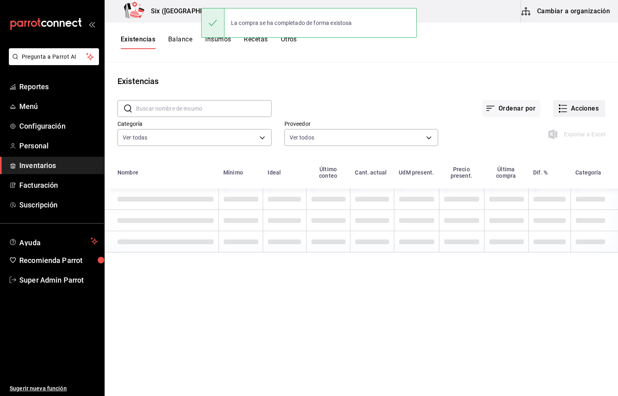
click at [572, 108] on button "Acciones" at bounding box center [579, 108] width 52 height 17
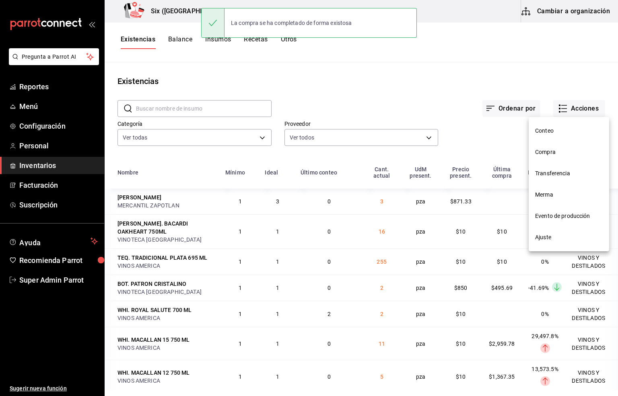
click at [548, 154] on span "Compra" at bounding box center [569, 152] width 68 height 8
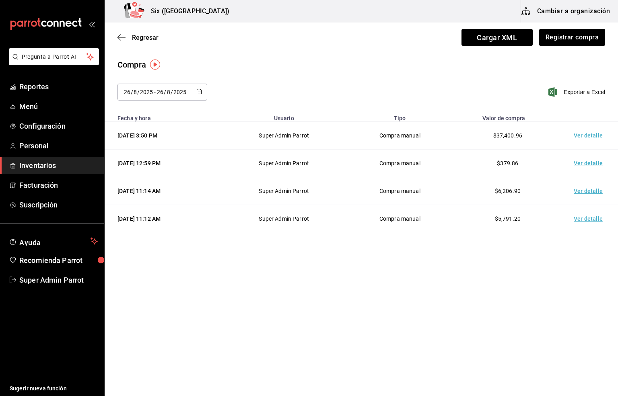
click at [584, 136] on td "Ver detalle" at bounding box center [590, 136] width 56 height 28
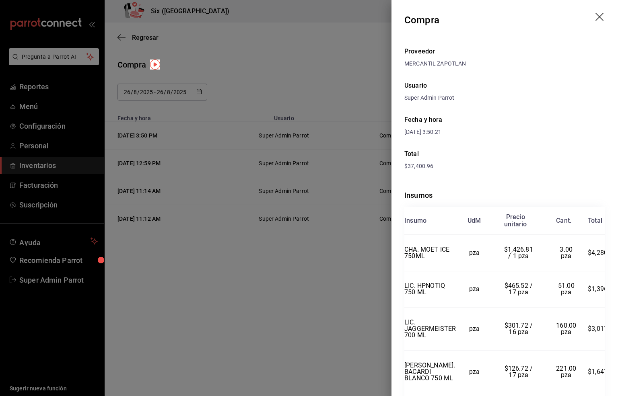
click at [595, 17] on icon "drag" at bounding box center [600, 18] width 10 height 10
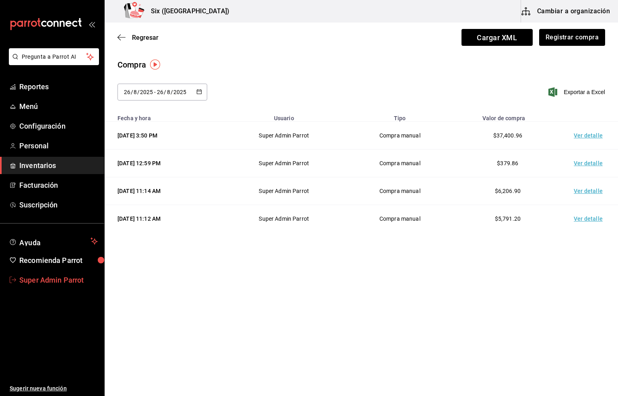
click at [57, 280] on span "Super Admin Parrot" at bounding box center [58, 280] width 78 height 11
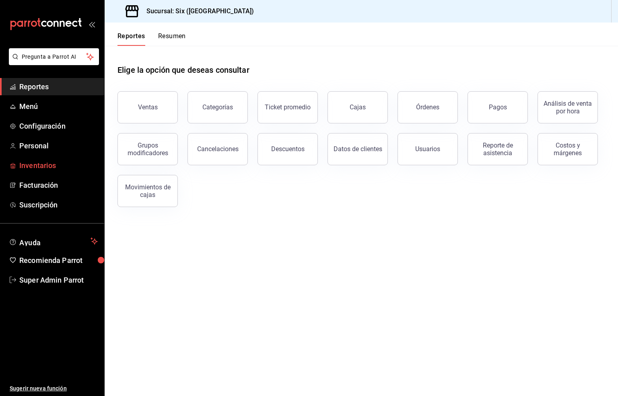
click at [36, 168] on span "Inventarios" at bounding box center [58, 165] width 78 height 11
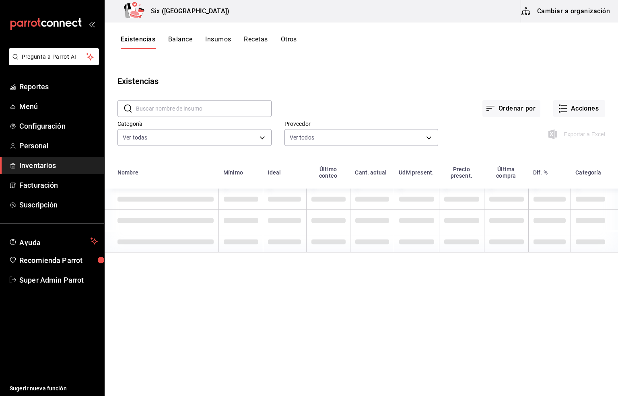
click at [564, 11] on button "Cambiar a organización" at bounding box center [566, 11] width 91 height 23
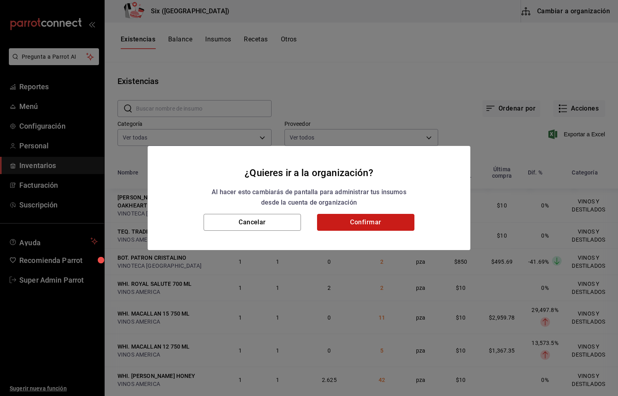
click at [370, 224] on button "Confirmar" at bounding box center [365, 222] width 97 height 17
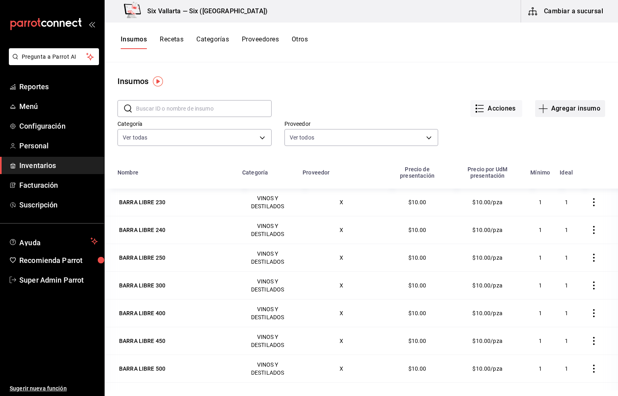
click at [559, 109] on button "Agregar insumo" at bounding box center [570, 108] width 70 height 17
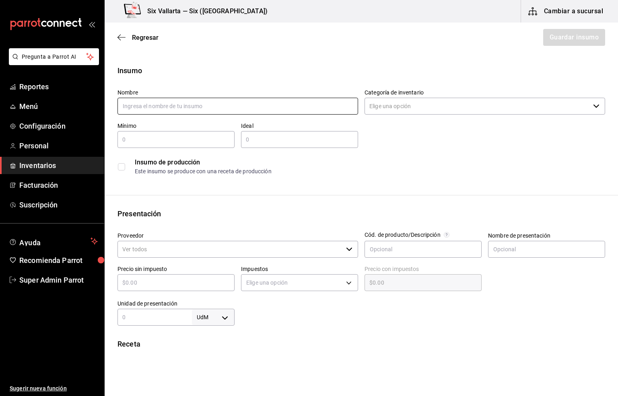
click at [133, 109] on input "text" at bounding box center [237, 106] width 241 height 17
type input "d"
drag, startPoint x: 177, startPoint y: 103, endPoint x: 95, endPoint y: 111, distance: 81.7
click at [95, 111] on div "Pregunta a Parrot AI Reportes Menú Configuración Personal Inventarios Facturaci…" at bounding box center [309, 175] width 618 height 351
type input "[PERSON_NAME]"
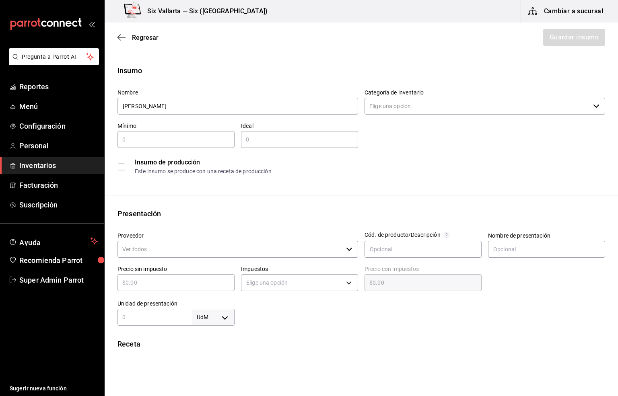
click at [377, 107] on input "Categoría de inventario" at bounding box center [476, 106] width 225 height 17
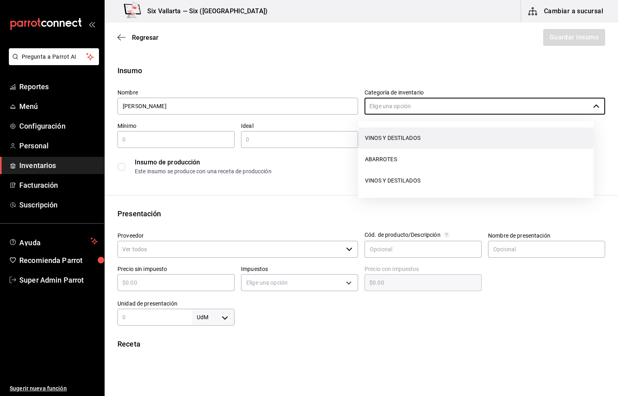
click at [393, 137] on li "VINOS Y DESTILADOS" at bounding box center [475, 138] width 235 height 21
type input "VINOS Y DESTILADOS"
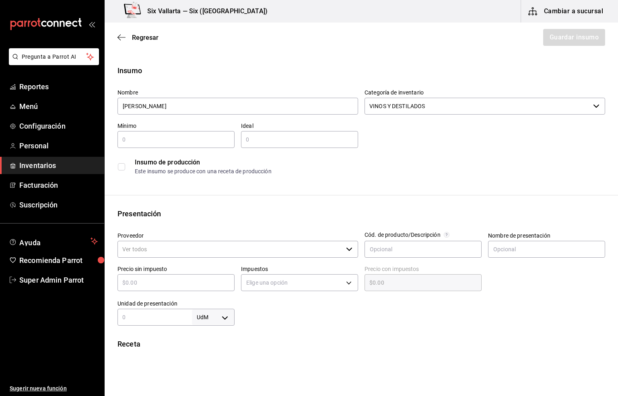
click at [133, 138] on input "text" at bounding box center [175, 140] width 117 height 10
type input "1"
click at [245, 142] on input "text" at bounding box center [299, 140] width 117 height 10
type input "3"
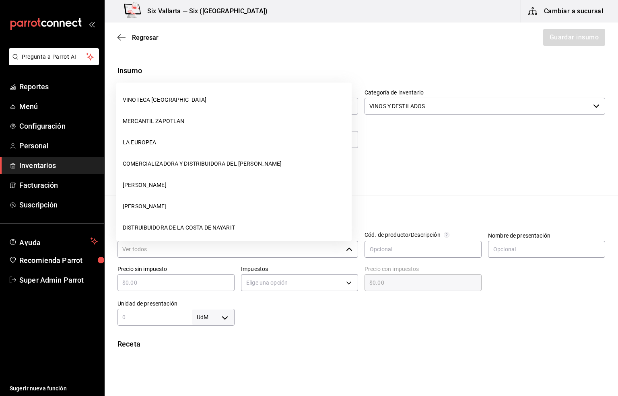
click at [196, 246] on input "Proveedor" at bounding box center [229, 249] width 225 height 17
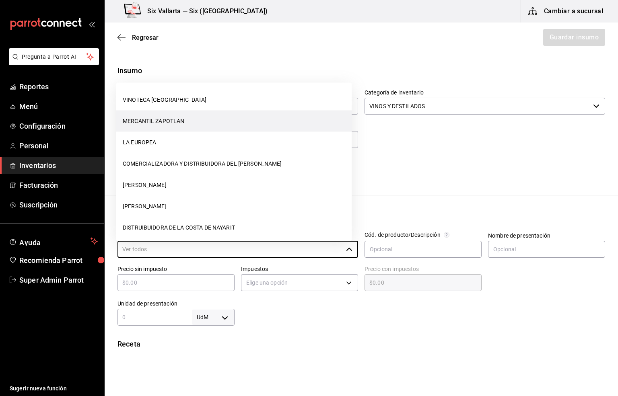
click at [162, 121] on li "MERCANTIL ZAPOTLAN" at bounding box center [233, 121] width 235 height 21
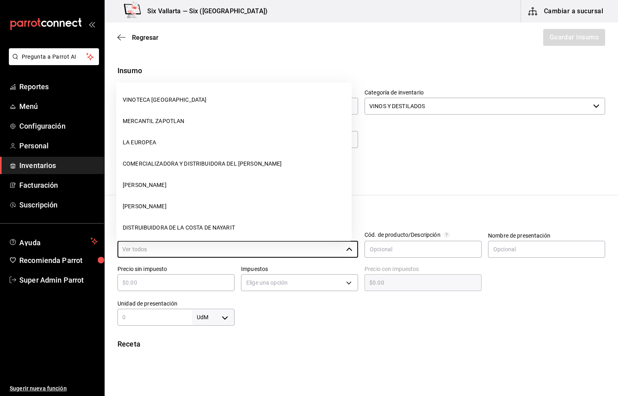
type input "MERCANTIL ZAPOTLAN"
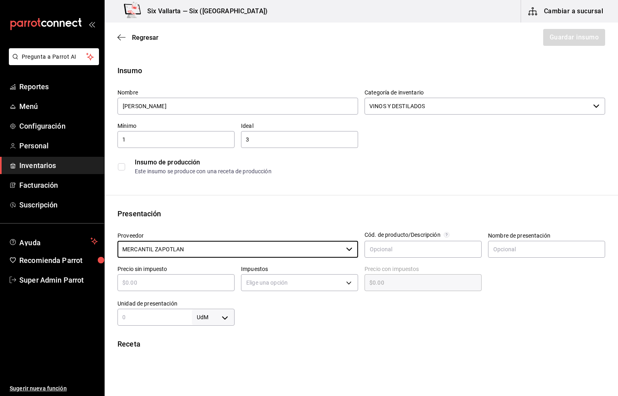
click at [136, 281] on input "text" at bounding box center [175, 283] width 117 height 10
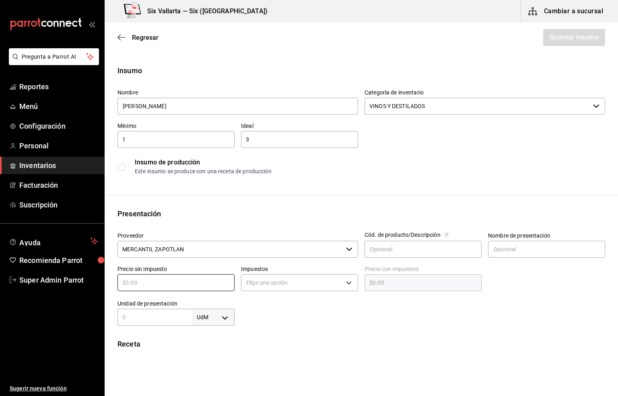
type input "$8"
type input "$8.00"
type input "$87"
type input "$87.00"
type input "$871"
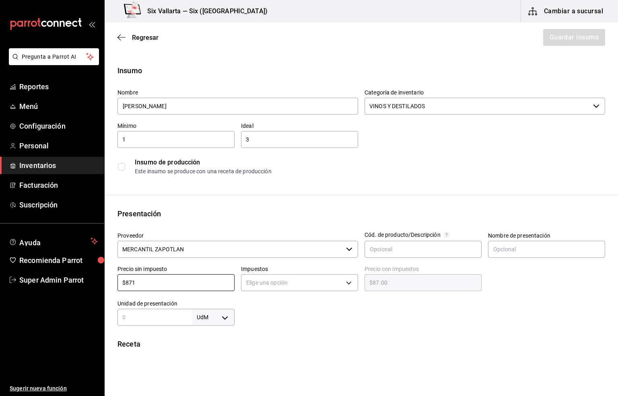
type input "$871.00"
type input "$871.3"
type input "$871.30"
type input "$871.33"
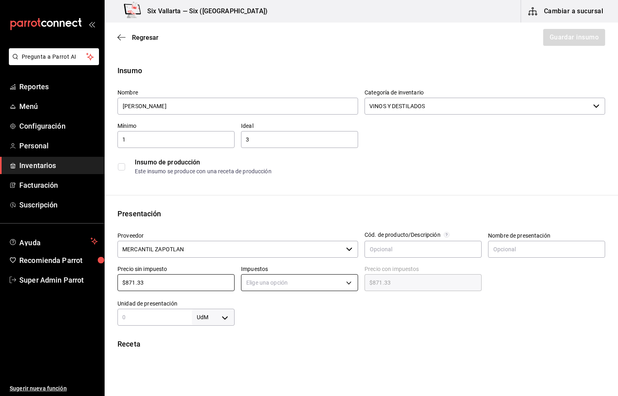
type input "$871.33"
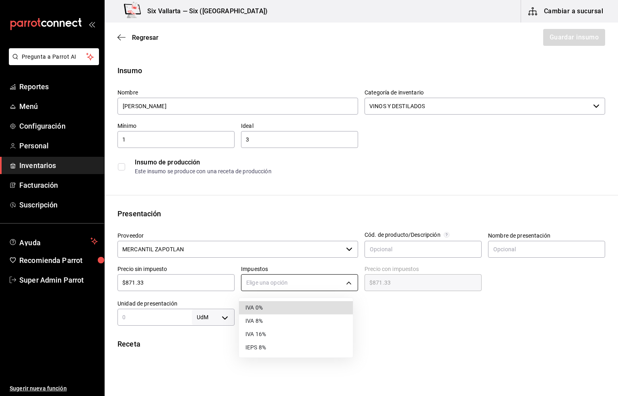
click at [259, 285] on body "Pregunta a Parrot AI Reportes Menú Configuración Personal Inventarios Facturaci…" at bounding box center [309, 175] width 618 height 351
click at [262, 333] on li "IVA 16%" at bounding box center [296, 334] width 114 height 13
type input "IVA_16"
type input "$1,010.74"
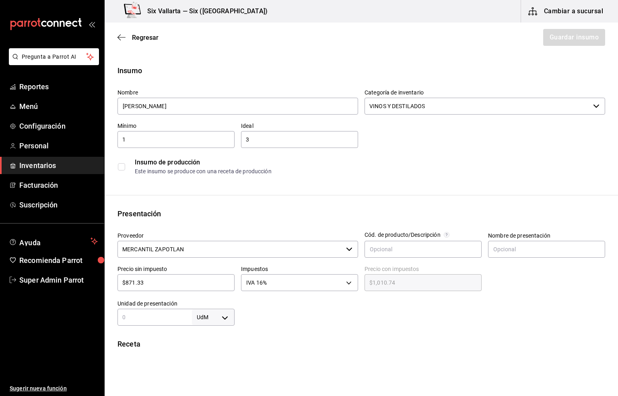
click at [221, 315] on body "Pregunta a Parrot AI Reportes Menú Configuración Personal Inventarios Facturaci…" at bounding box center [309, 175] width 618 height 351
click at [204, 371] on li "pza" at bounding box center [211, 372] width 42 height 13
type input "UNIT"
click at [130, 316] on input "text" at bounding box center [154, 318] width 74 height 10
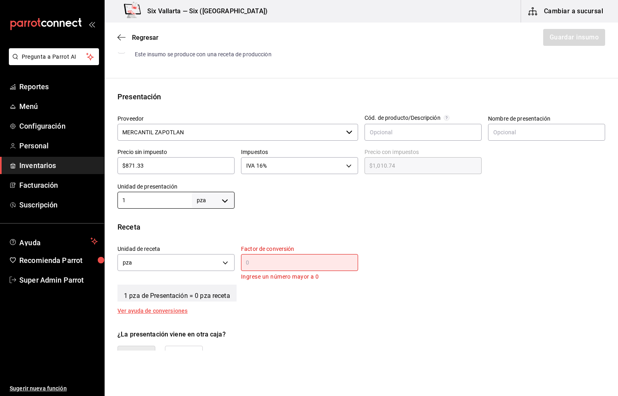
scroll to position [181, 0]
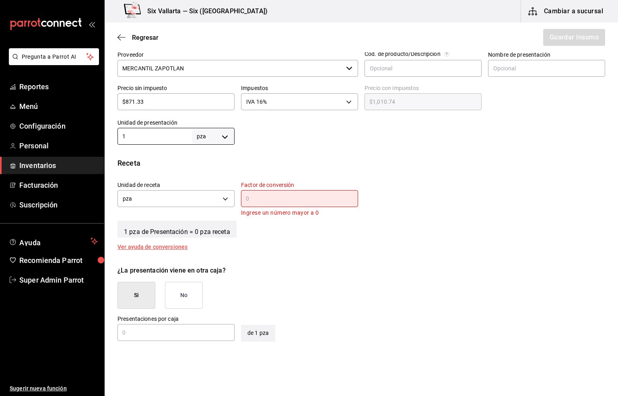
type input "1"
click at [261, 201] on input "text" at bounding box center [299, 199] width 117 height 10
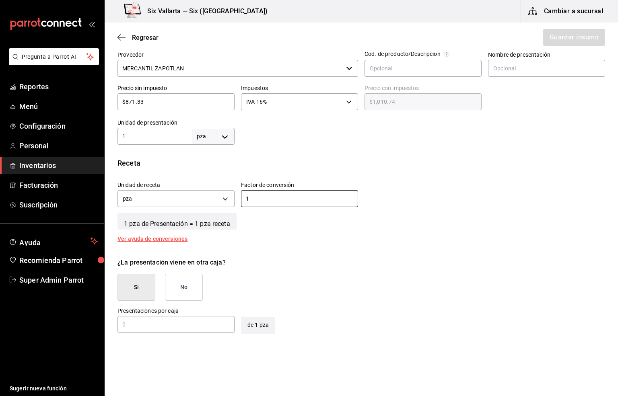
type input "1"
click at [179, 290] on button "No" at bounding box center [184, 287] width 38 height 27
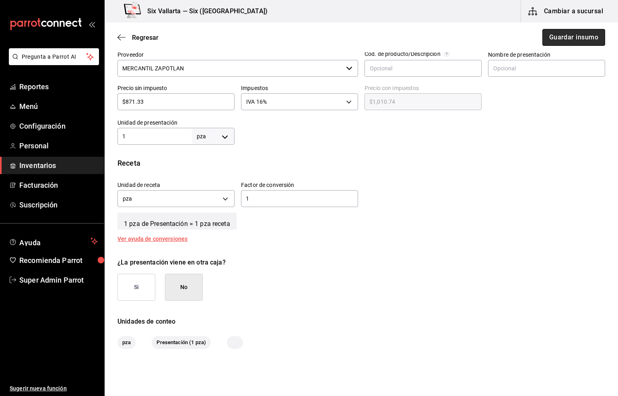
click at [554, 36] on button "Guardar insumo" at bounding box center [573, 37] width 63 height 17
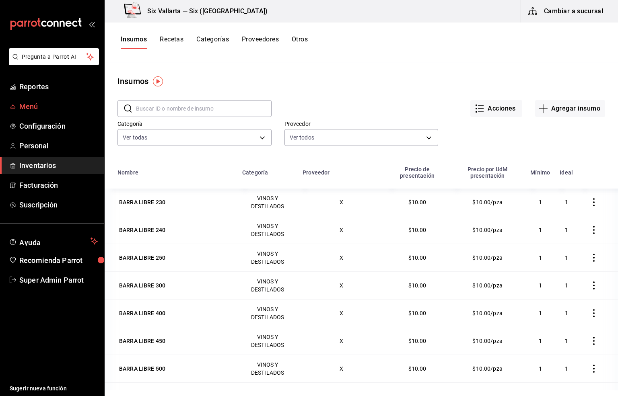
click at [25, 104] on span "Menú" at bounding box center [58, 106] width 78 height 11
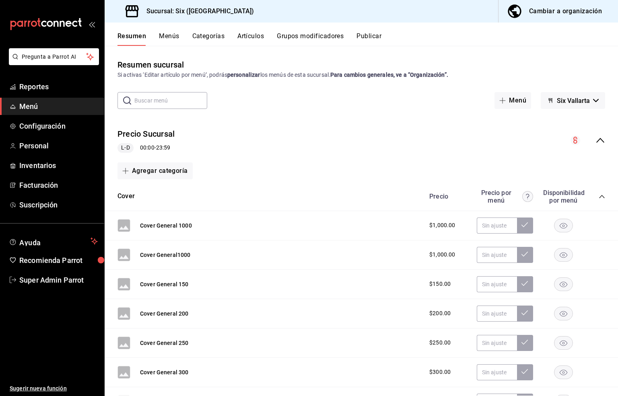
click at [245, 35] on button "Artículos" at bounding box center [250, 39] width 27 height 14
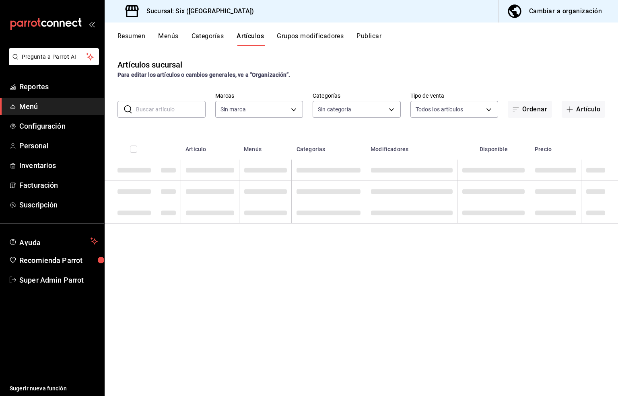
type input "baeb6903-3627-474c-9165-d6779e3b1e87"
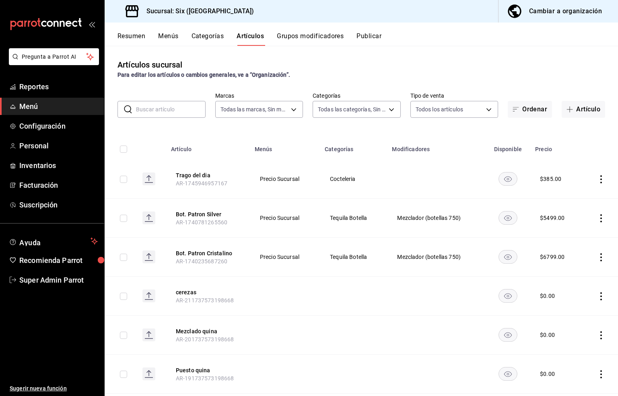
type input "c05482f9-8490-4ce3-8a7f-8f346c2e2248,801e59a6-159f-4d2e-afd8-dde2c78fb18a,60b95…"
click at [579, 107] on button "Artículo" at bounding box center [583, 109] width 43 height 17
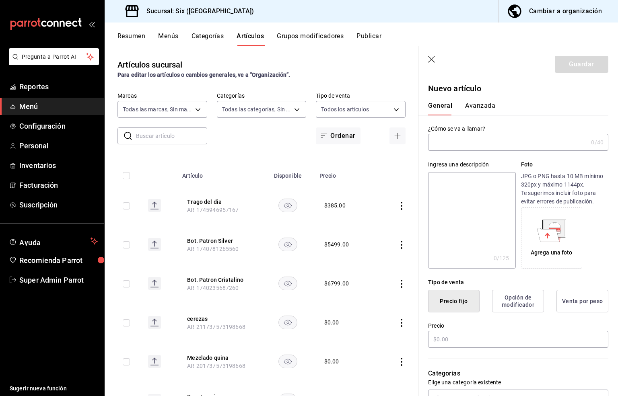
click at [454, 141] on input "text" at bounding box center [508, 142] width 160 height 16
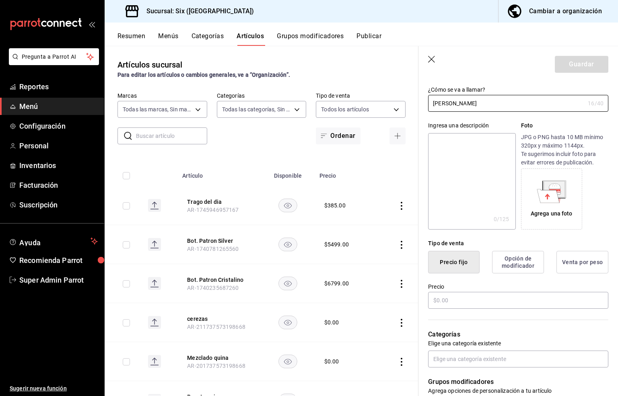
scroll to position [60, 0]
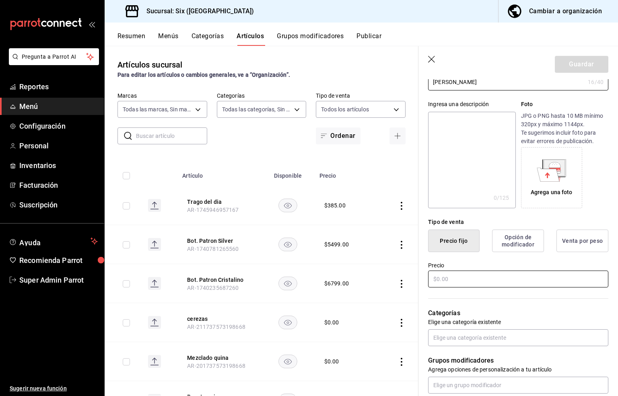
type input "Don Julio Cenizo"
click at [438, 287] on input "text" at bounding box center [518, 279] width 180 height 17
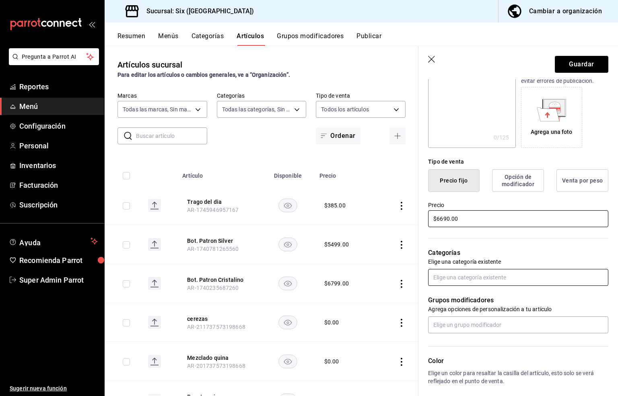
type input "$6690.00"
click at [447, 286] on input "text" at bounding box center [518, 277] width 180 height 17
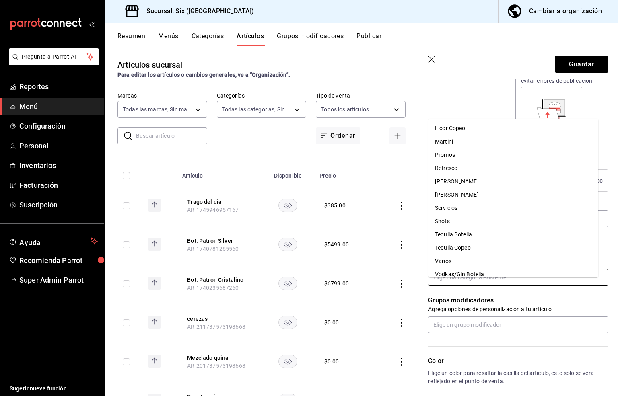
scroll to position [193, 0]
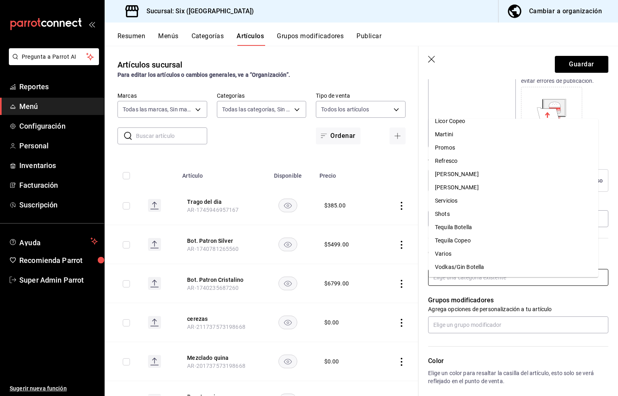
click at [450, 226] on li "Tequila Botella" at bounding box center [513, 227] width 170 height 13
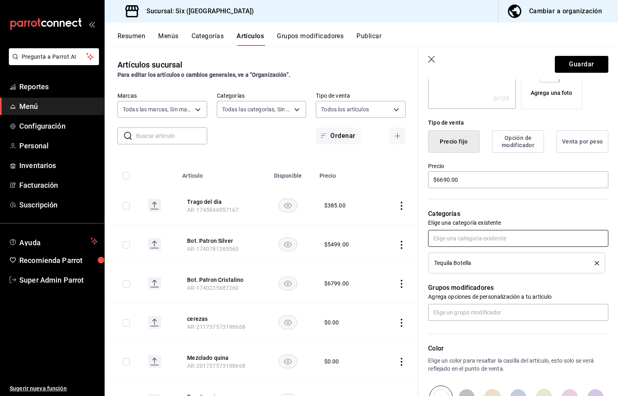
scroll to position [181, 0]
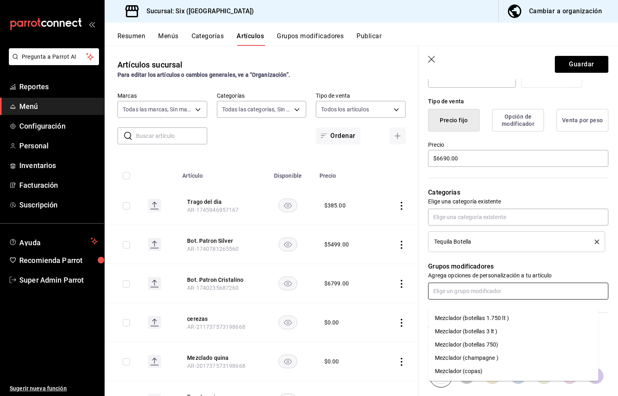
click at [438, 298] on input "text" at bounding box center [518, 291] width 180 height 17
click at [446, 345] on div "Mezclador (botellas 750)" at bounding box center [466, 345] width 63 height 8
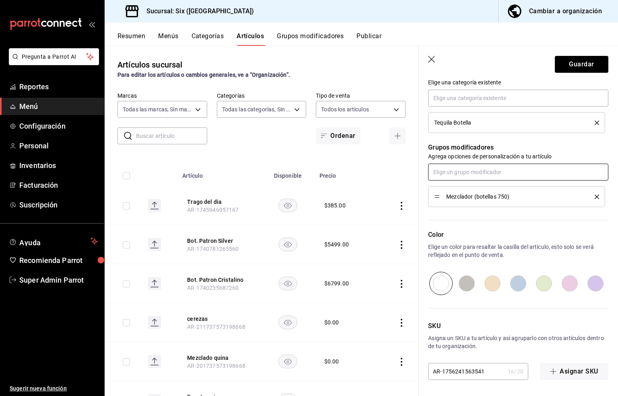
scroll to position [309, 0]
click at [568, 200] on div "Mezclador (botellas 750)" at bounding box center [516, 196] width 165 height 9
click at [522, 198] on span "Mezclador (botellas 750)" at bounding box center [514, 197] width 136 height 6
click at [566, 63] on button "Guardar" at bounding box center [582, 64] width 54 height 17
